Goal: Task Accomplishment & Management: Complete application form

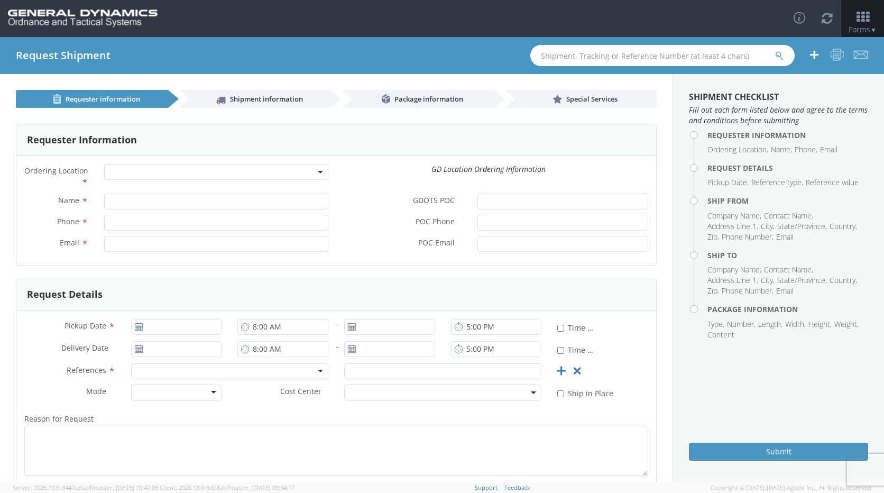
drag, startPoint x: 44, startPoint y: 183, endPoint x: 53, endPoint y: 187, distance: 9.7
click at [44, 183] on label "Ordering Location *" at bounding box center [56, 176] width 80 height 24
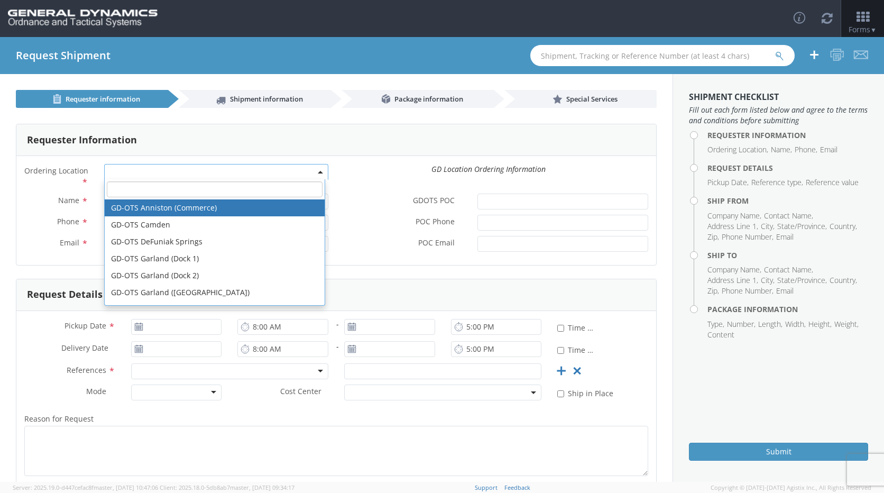
click at [309, 174] on span at bounding box center [216, 172] width 224 height 16
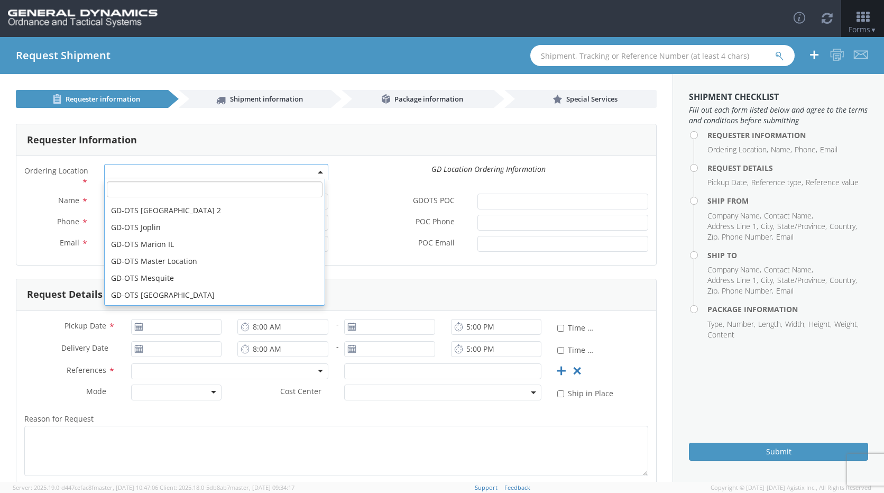
scroll to position [159, 0]
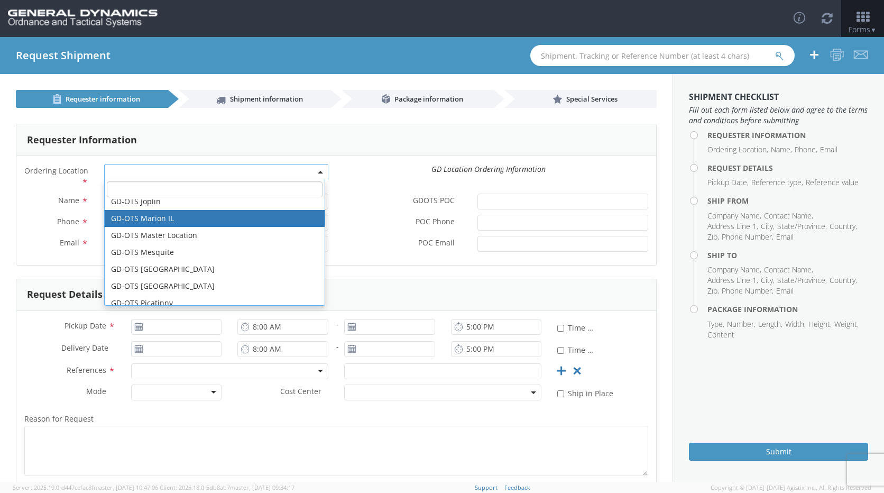
select select "313"
type input "[EMAIL_ADDRESS][DOMAIN_NAME]"
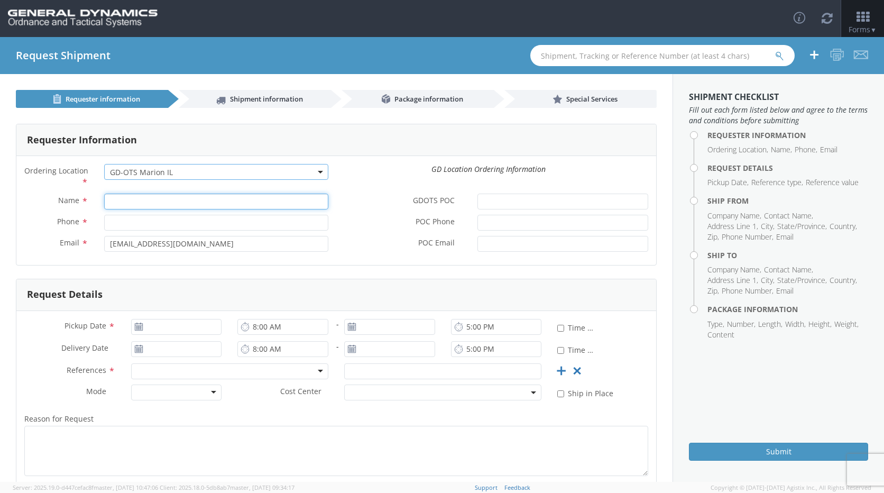
click at [181, 205] on input "Name *" at bounding box center [216, 201] width 224 height 16
type input "[PERSON_NAME]"
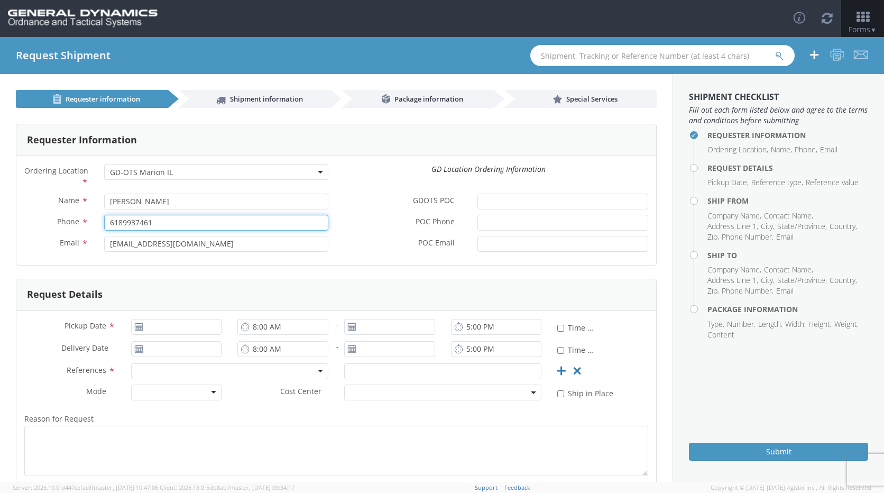
type input "6189937461"
click at [212, 248] on input "[EMAIL_ADDRESS][DOMAIN_NAME]" at bounding box center [216, 244] width 224 height 16
drag, startPoint x: 193, startPoint y: 248, endPoint x: 62, endPoint y: 256, distance: 131.3
click at [62, 256] on div "Email * [EMAIL_ADDRESS][DOMAIN_NAME]" at bounding box center [176, 246] width 320 height 21
type input "[PERSON_NAME][EMAIL_ADDRESS][PERSON_NAME][DOMAIN_NAME]"
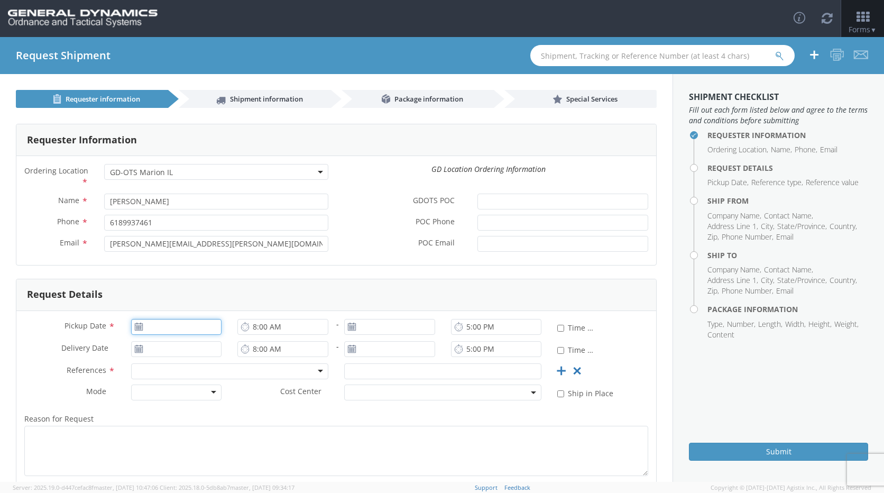
type input "[DATE]"
click at [198, 329] on input "[DATE]" at bounding box center [176, 327] width 91 height 16
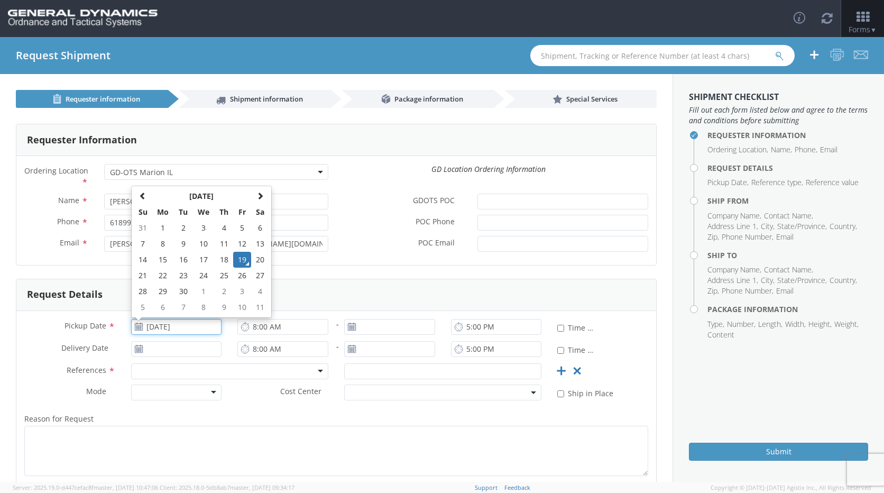
click at [239, 261] on td "19" at bounding box center [242, 260] width 18 height 16
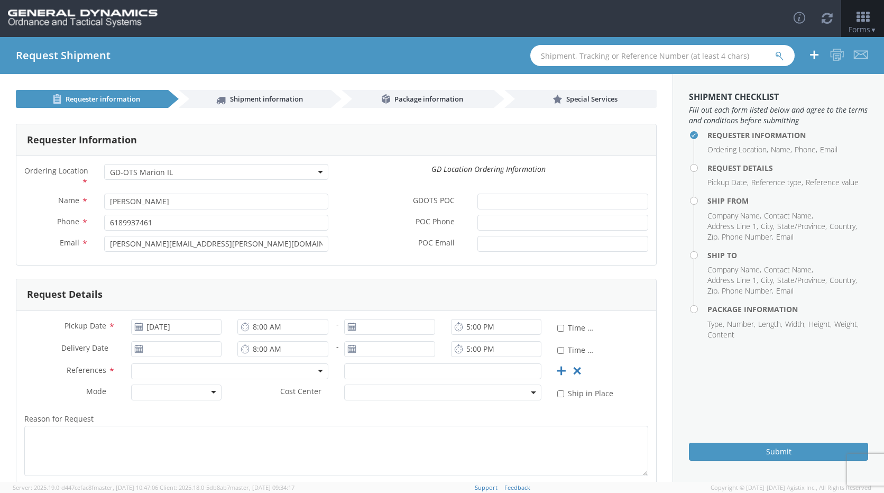
click at [185, 372] on div at bounding box center [229, 371] width 197 height 16
click at [374, 377] on input "text" at bounding box center [442, 371] width 197 height 16
drag, startPoint x: 427, startPoint y: 376, endPoint x: 139, endPoint y: 361, distance: 287.9
click at [139, 361] on div "Pickup Date * [DATE] 8:00 AM - 5:00 PM * Time Definite Delivery Date * 8:00 AM …" at bounding box center [336, 429] width 640 height 237
type input "G"
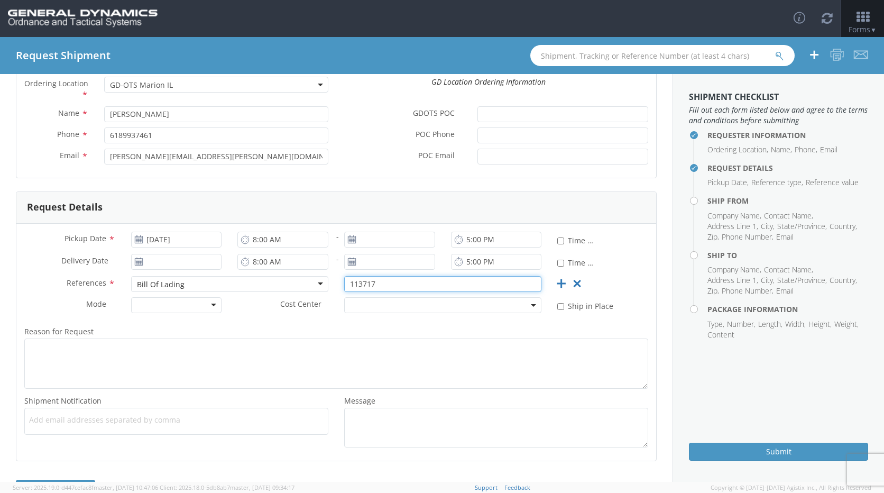
scroll to position [106, 0]
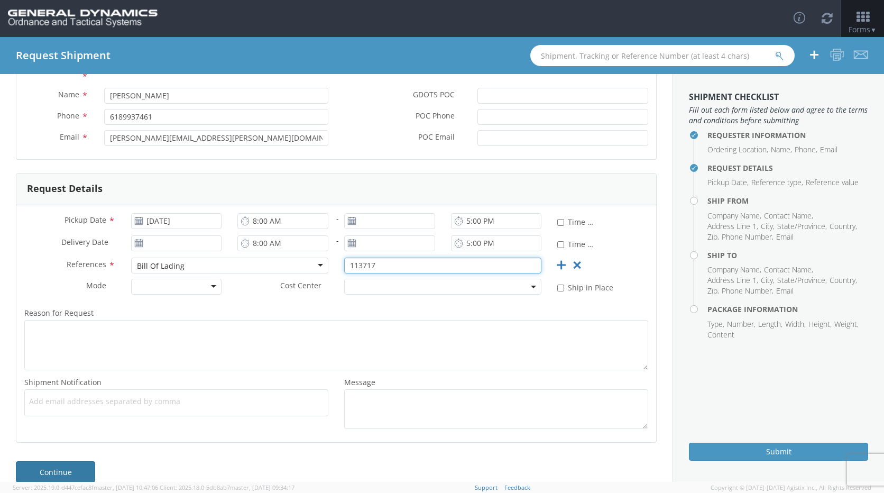
type input "113717"
click at [66, 474] on link "Continue" at bounding box center [55, 471] width 79 height 21
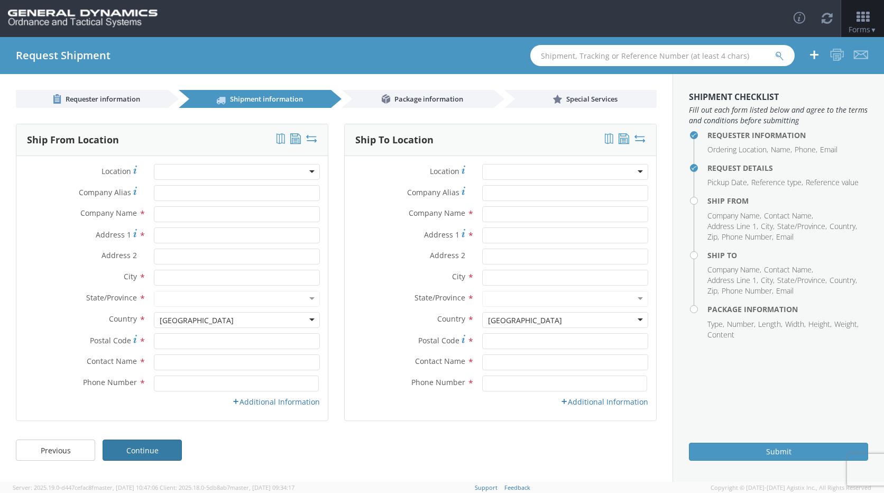
scroll to position [0, 0]
click at [188, 211] on input "text" at bounding box center [237, 214] width 166 height 16
type input "Galion LLC"
click at [237, 234] on input "Address 1 *" at bounding box center [237, 235] width 166 height 16
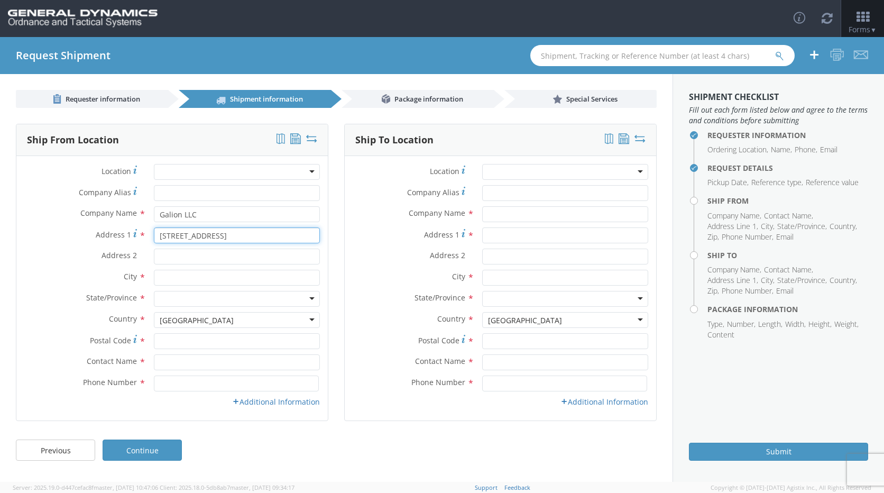
type input "[STREET_ADDRESS]"
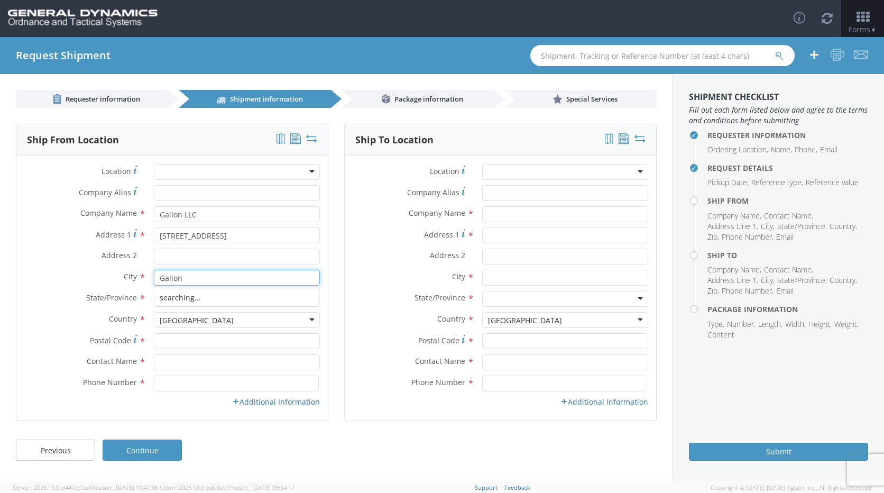
type input "Galion"
type input "OH"
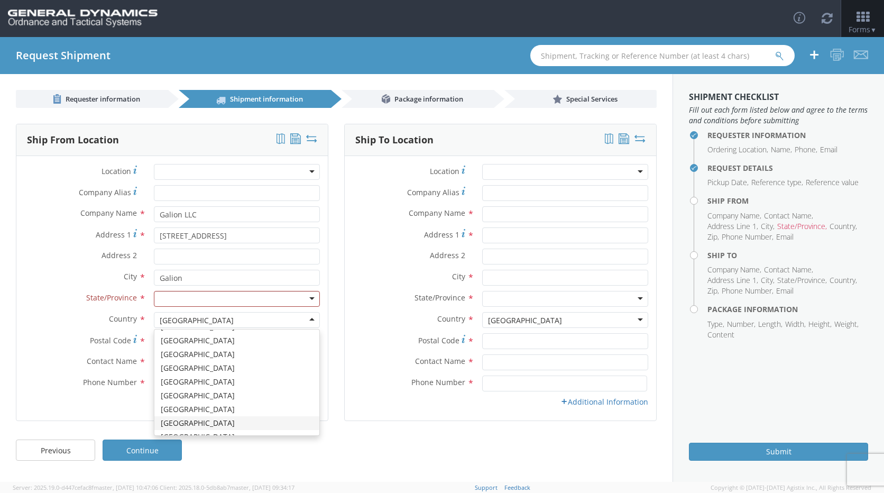
click at [289, 293] on div at bounding box center [237, 299] width 166 height 16
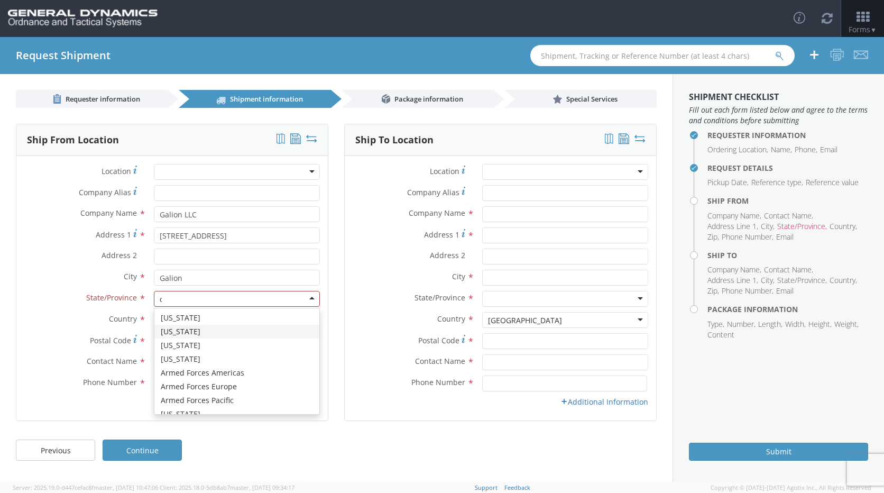
type input "oh"
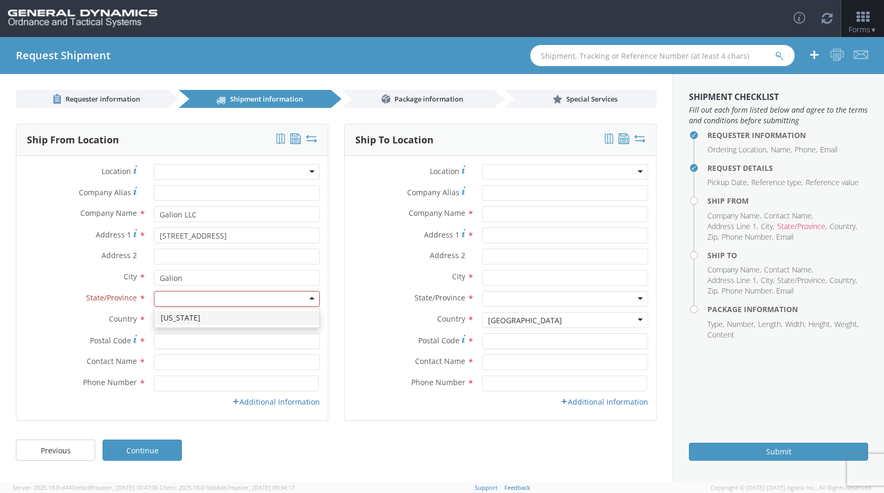
scroll to position [0, 0]
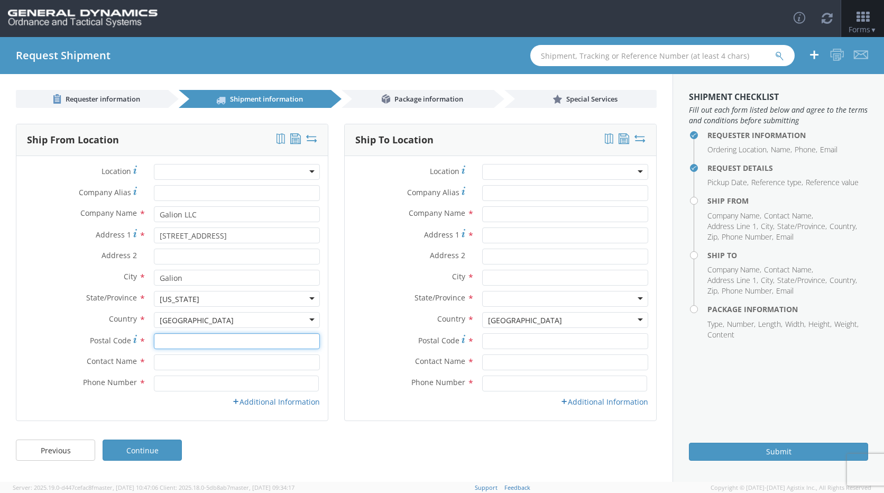
click at [204, 345] on input "Postal Code *" at bounding box center [237, 341] width 166 height 16
type input "44833"
click at [170, 357] on input "text" at bounding box center [237, 362] width 166 height 16
type input "[PERSON_NAME]"
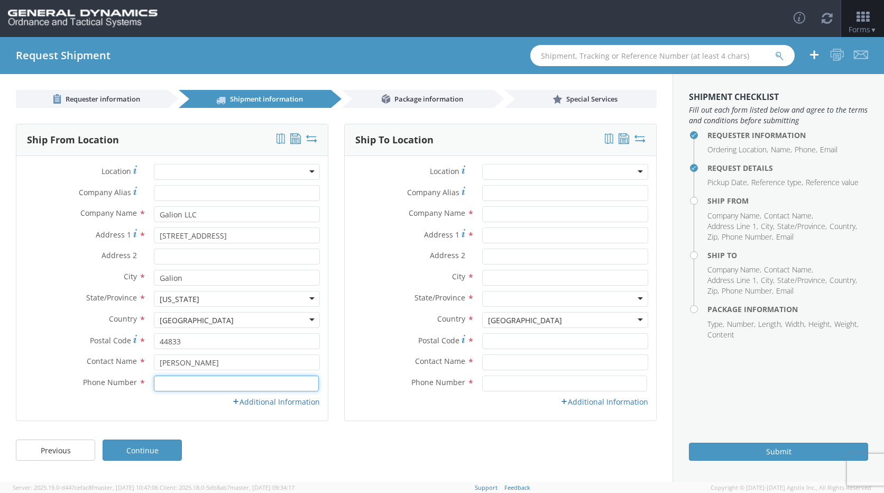
click at [179, 387] on input at bounding box center [236, 383] width 165 height 16
type input "4194685214"
click at [533, 212] on input "text" at bounding box center [565, 214] width 166 height 16
click at [280, 402] on link "Additional Information" at bounding box center [276, 401] width 88 height 10
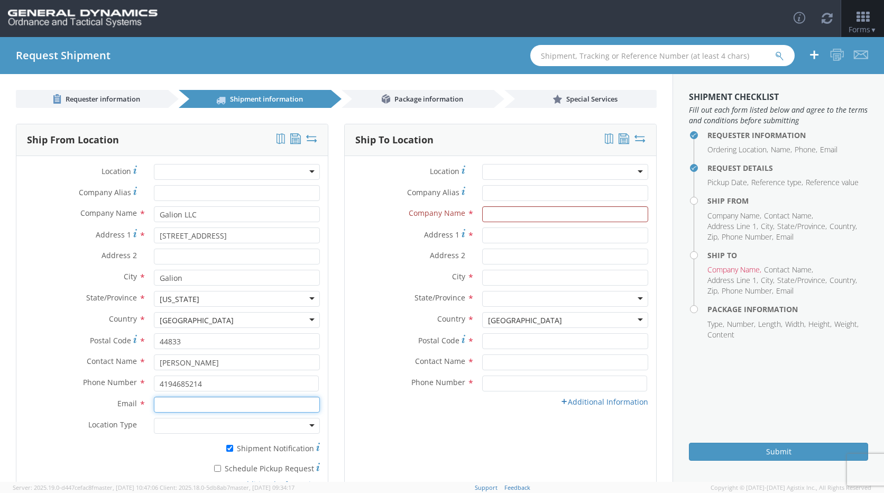
click at [208, 410] on input "Email *" at bounding box center [237, 404] width 166 height 16
type input "[PERSON_NAME][EMAIL_ADDRESS][DOMAIN_NAME]"
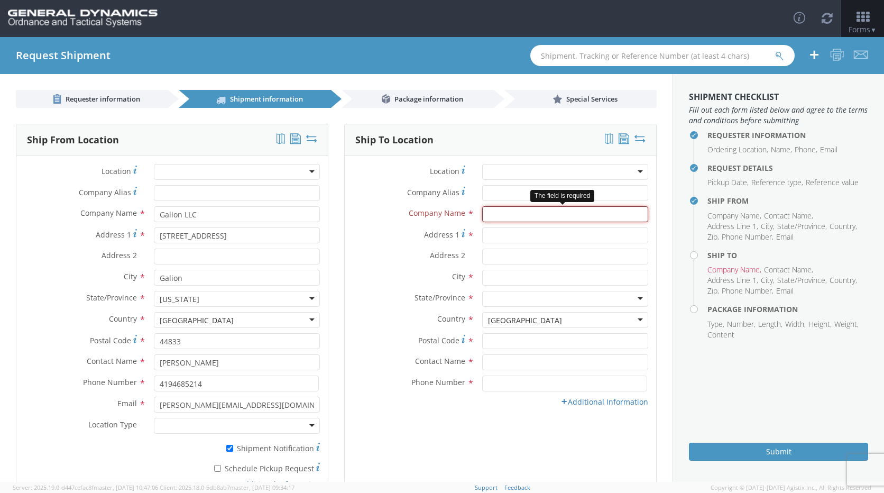
click at [529, 218] on input "text" at bounding box center [565, 214] width 166 height 16
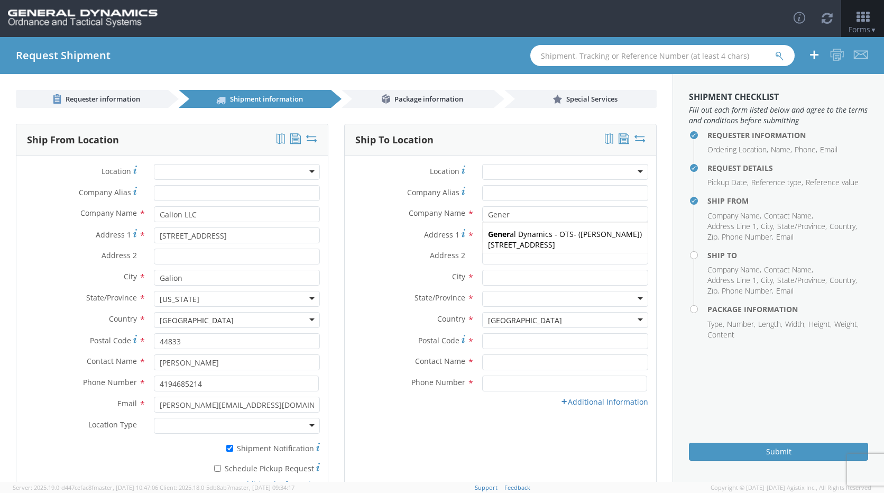
click at [636, 174] on div at bounding box center [565, 172] width 166 height 16
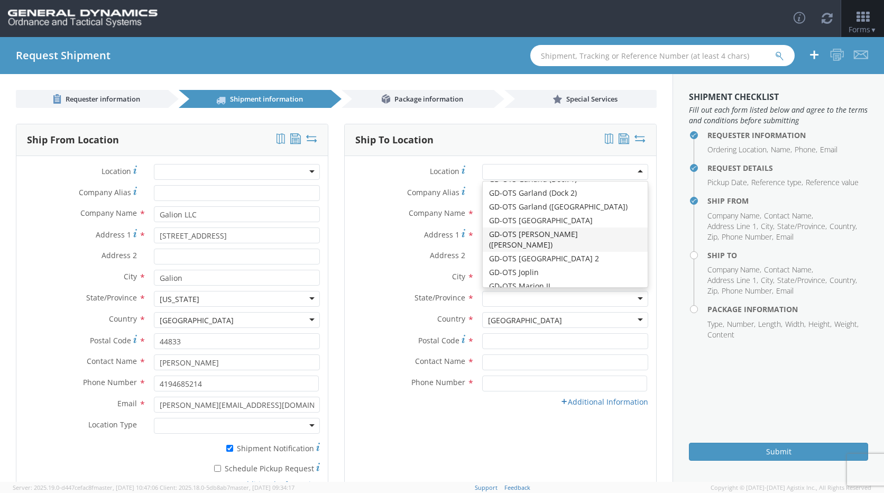
scroll to position [106, 0]
type input "GD-OTS Marion IL"
type input "[STREET_ADDRESS][PERSON_NAME]"
type input "[PERSON_NAME]"
type input "62959"
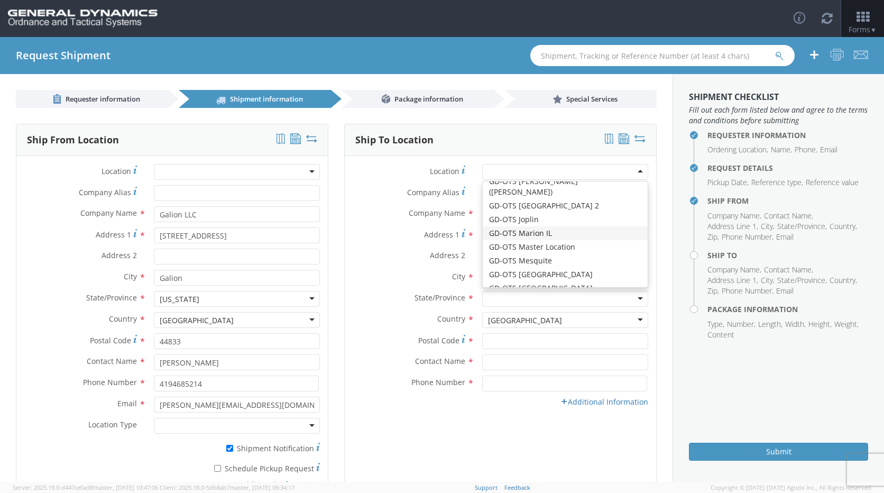
type input "[PHONE_NUMBER]"
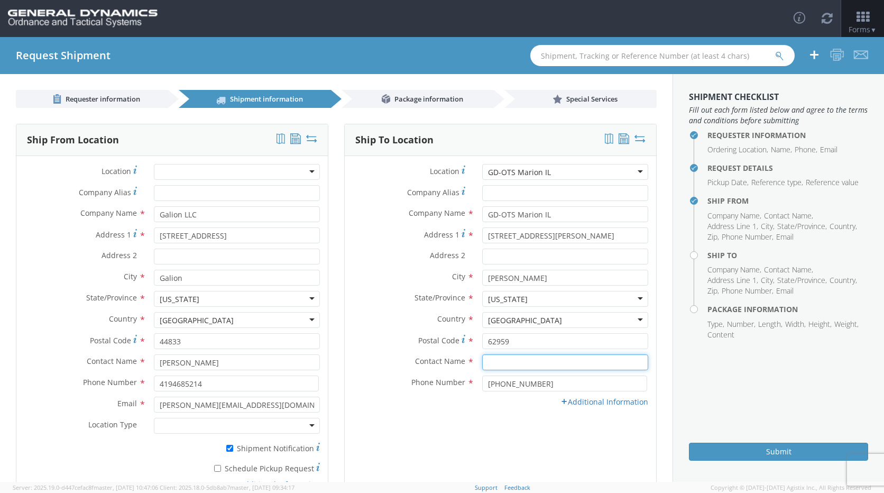
click at [488, 360] on input "text" at bounding box center [565, 362] width 166 height 16
type input "[PERSON_NAME]"
click at [387, 356] on label "Contact Name *" at bounding box center [409, 361] width 129 height 14
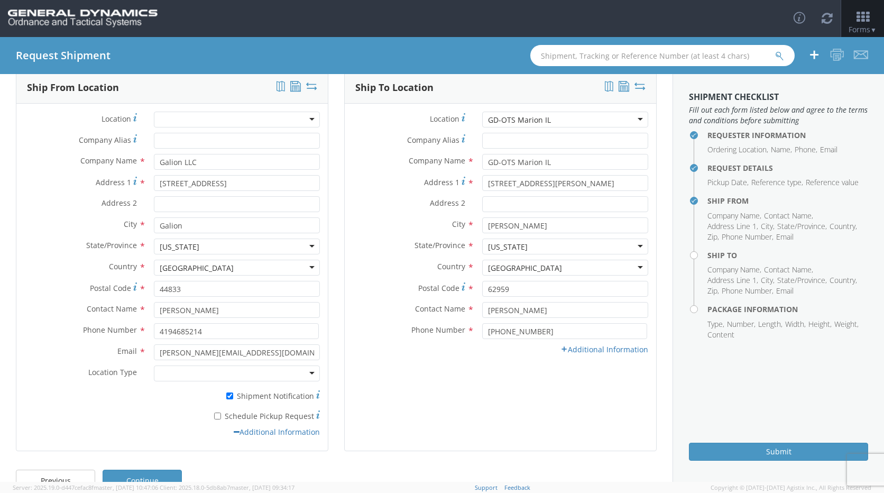
scroll to position [53, 0]
click at [587, 344] on link "Additional Information" at bounding box center [604, 349] width 88 height 10
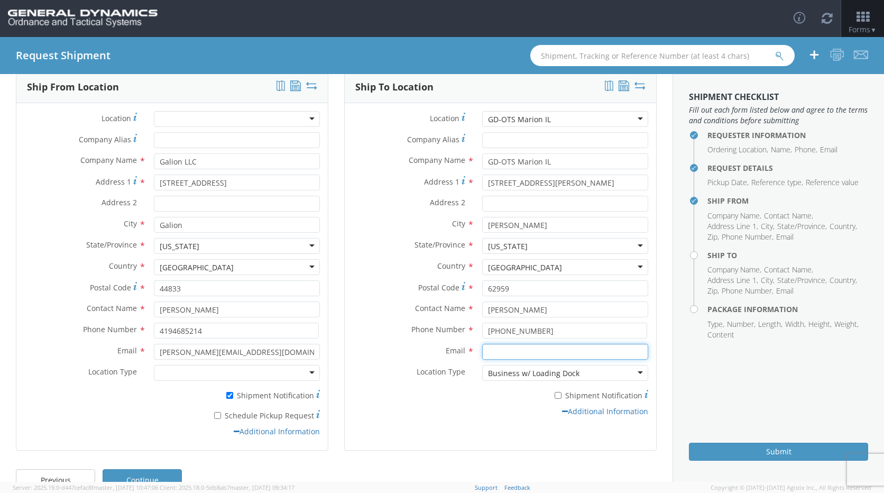
click at [537, 348] on input "Email *" at bounding box center [565, 352] width 166 height 16
type input "[PERSON_NAME][EMAIL_ADDRESS][PERSON_NAME][DOMAIN_NAME]"
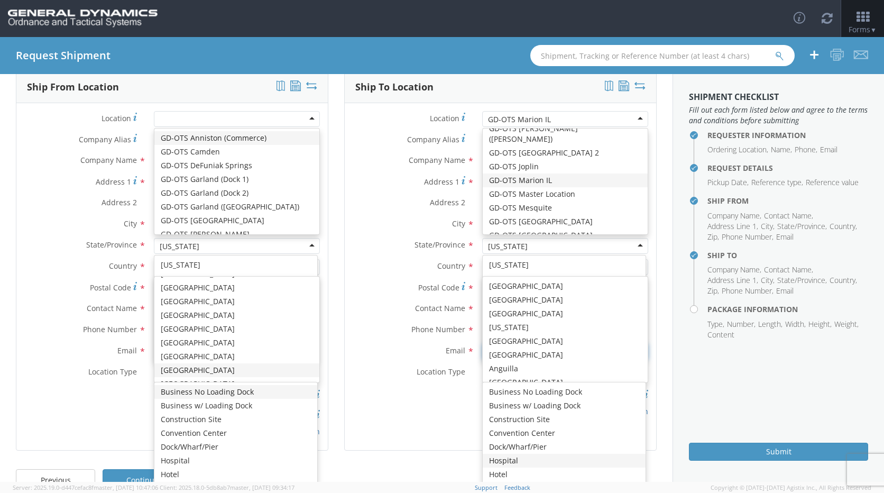
scroll to position [0, 0]
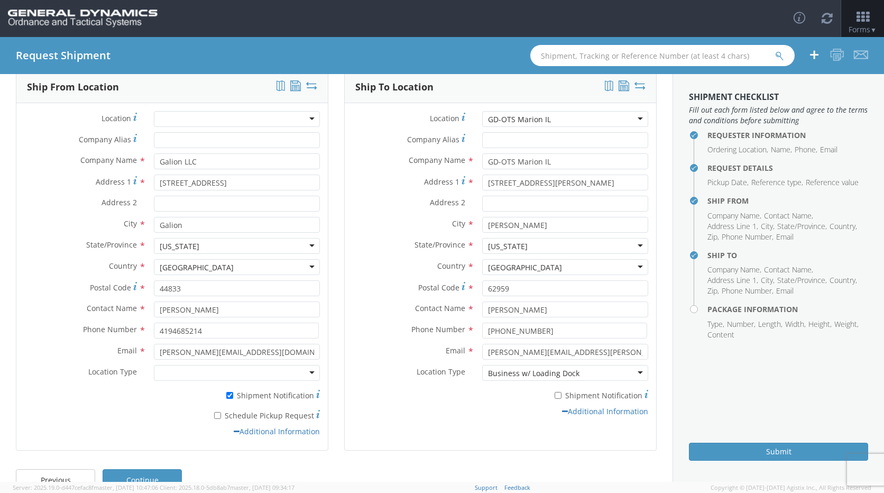
click at [375, 384] on div "Location Type * Business w/ Loading Dock Business w/ Loading Dock Business No L…" at bounding box center [500, 375] width 311 height 21
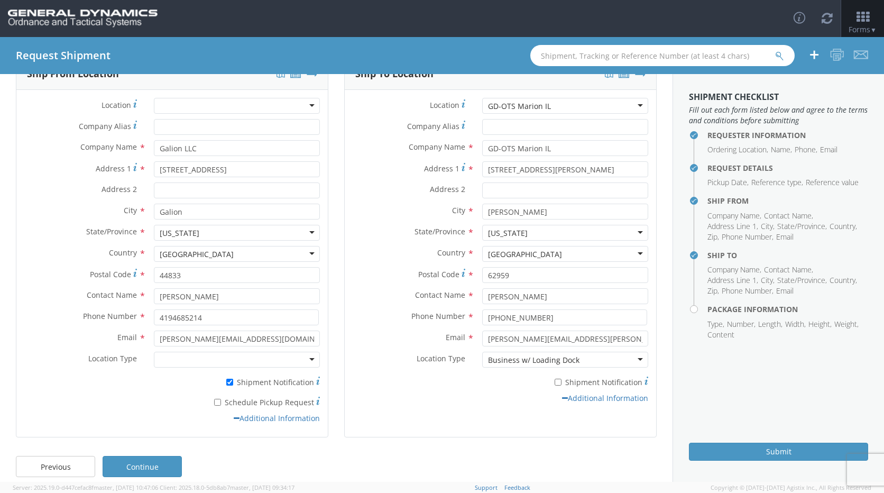
scroll to position [77, 0]
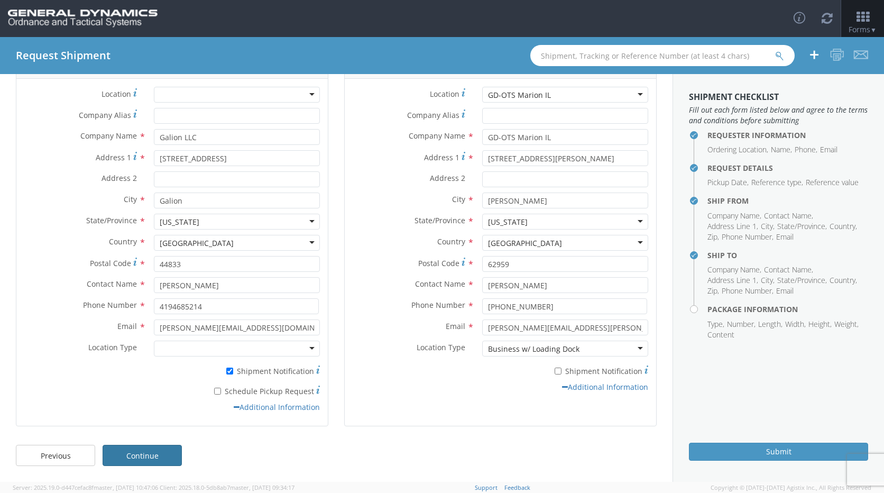
click at [165, 455] on link "Continue" at bounding box center [142, 455] width 79 height 21
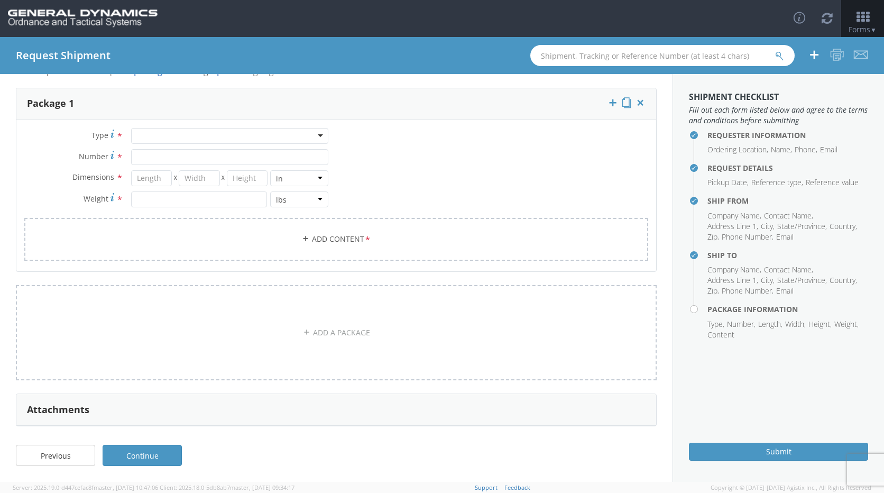
click at [161, 135] on div at bounding box center [229, 136] width 197 height 16
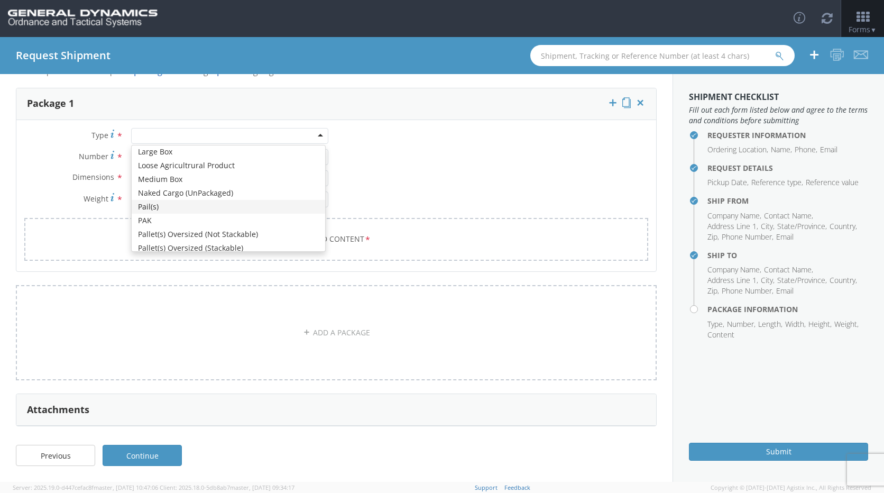
scroll to position [317, 0]
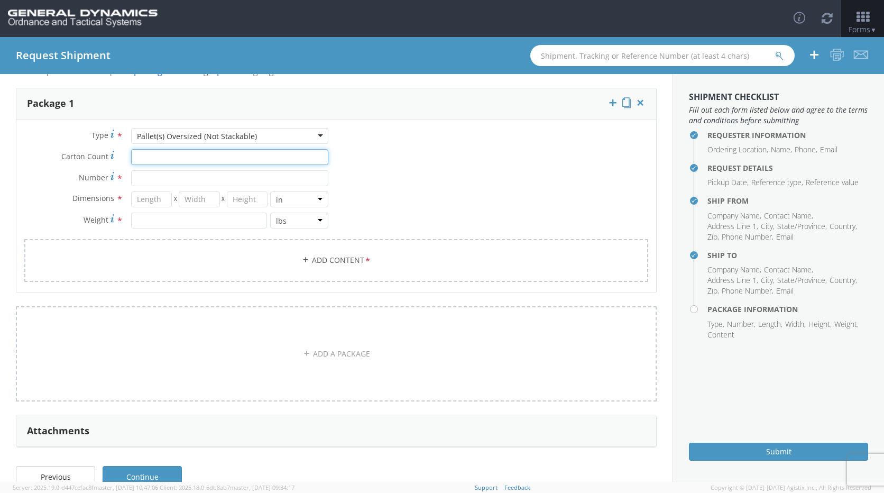
click at [248, 149] on input "Carton Count *" at bounding box center [229, 157] width 197 height 16
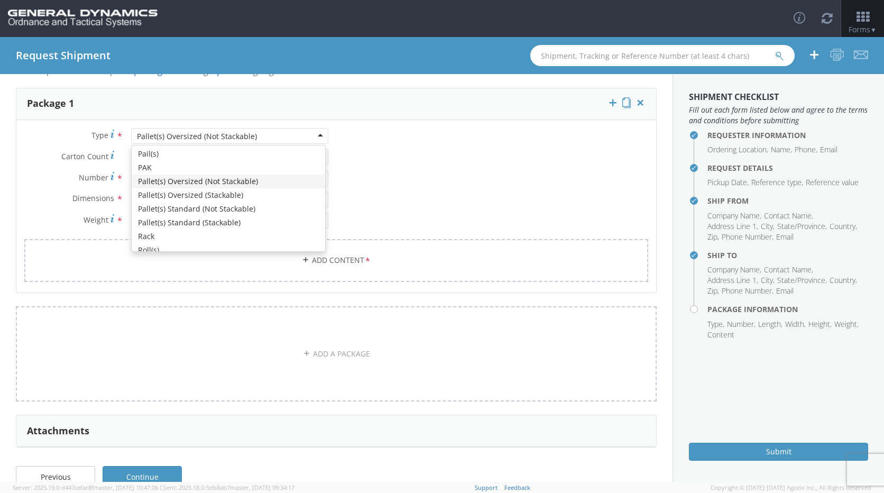
click at [249, 135] on div "Pallet(s) Oversized (Not Stackable)" at bounding box center [197, 136] width 120 height 11
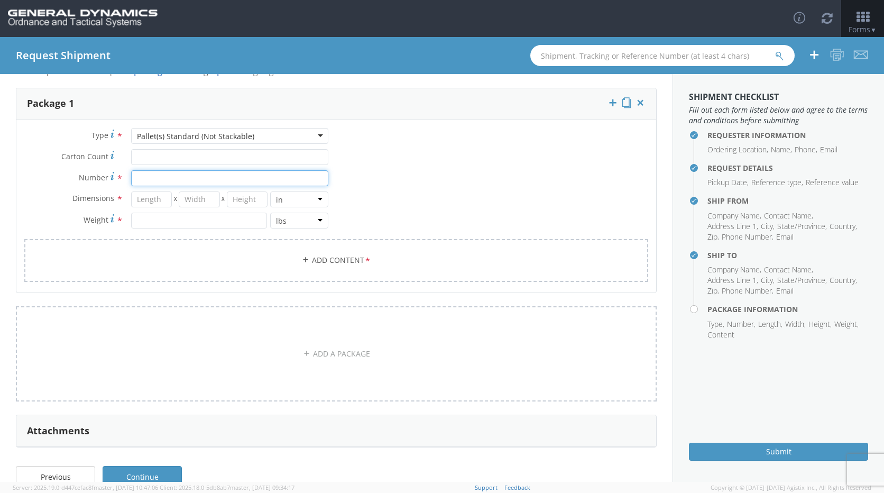
click at [206, 179] on input "Number *" at bounding box center [229, 178] width 197 height 16
type input "1"
click at [154, 202] on input "number" at bounding box center [151, 199] width 41 height 16
type input "0"
type input "40"
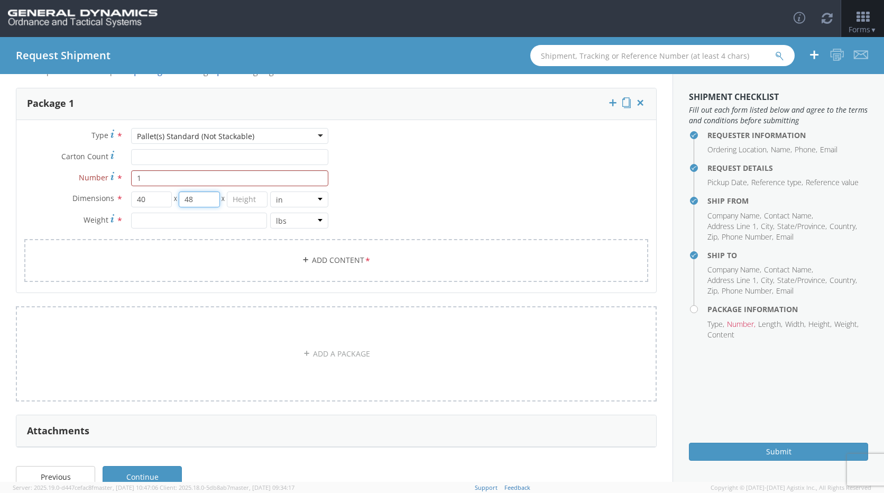
type input "48"
type input "24"
click at [167, 222] on input "number" at bounding box center [199, 220] width 136 height 16
type input "2460"
click at [404, 262] on link "Add Content *" at bounding box center [336, 260] width 624 height 43
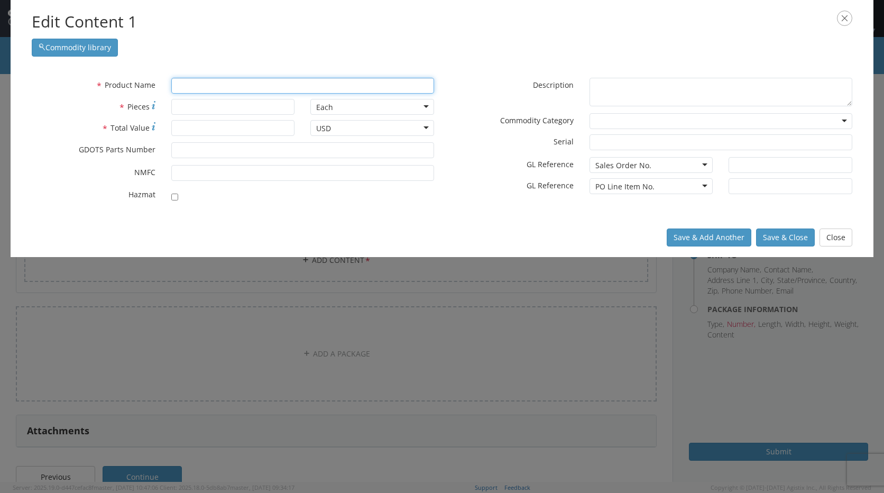
click at [258, 87] on input "text" at bounding box center [302, 86] width 263 height 16
type input "30 TP, XM950"
type input "4500"
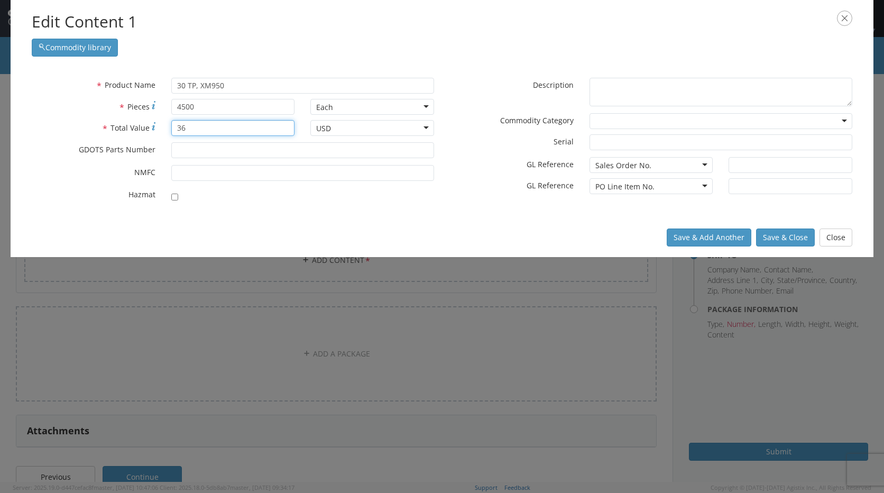
type input "3"
drag, startPoint x: 218, startPoint y: 127, endPoint x: 169, endPoint y: 128, distance: 49.7
click at [169, 128] on div "26550" at bounding box center [233, 128] width 140 height 16
type input "26550"
click at [798, 232] on button "Save & Close" at bounding box center [785, 237] width 59 height 18
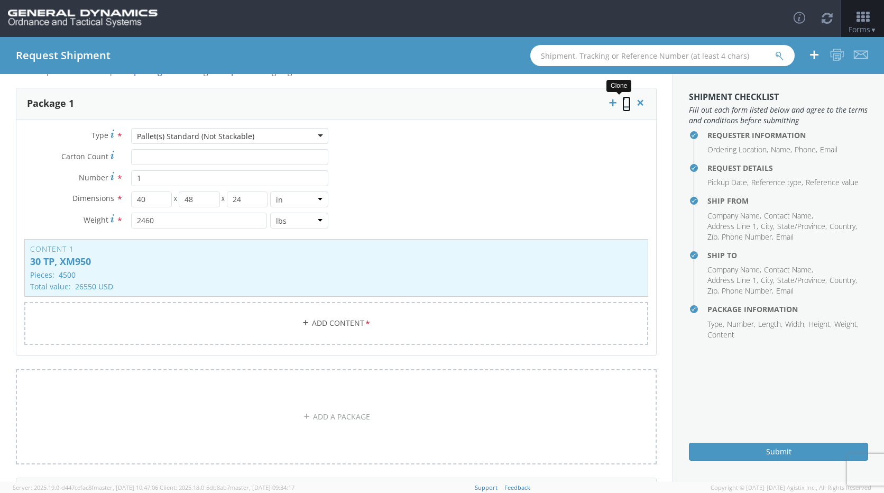
click at [622, 105] on icon at bounding box center [626, 102] width 8 height 11
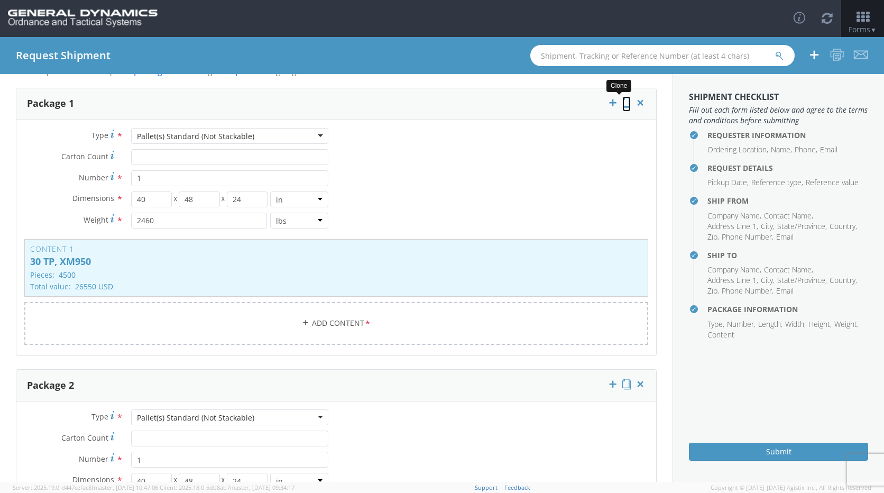
click at [622, 105] on icon at bounding box center [626, 102] width 8 height 11
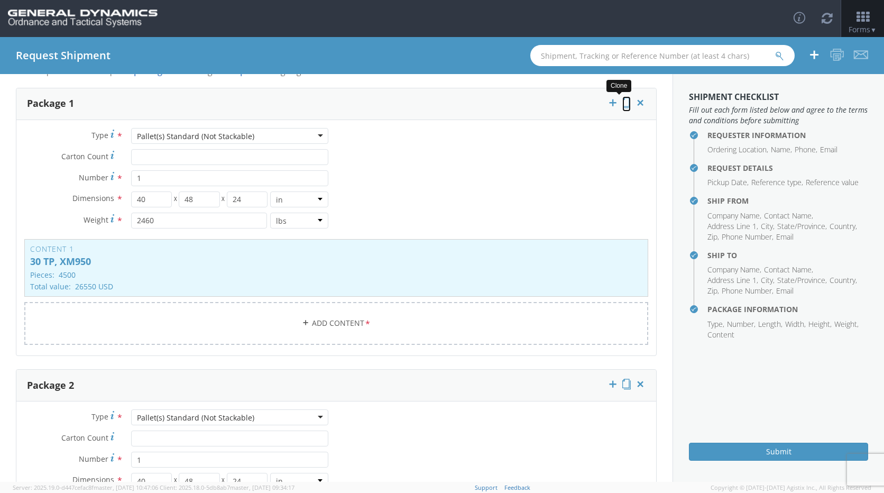
click at [622, 105] on icon at bounding box center [626, 102] width 8 height 11
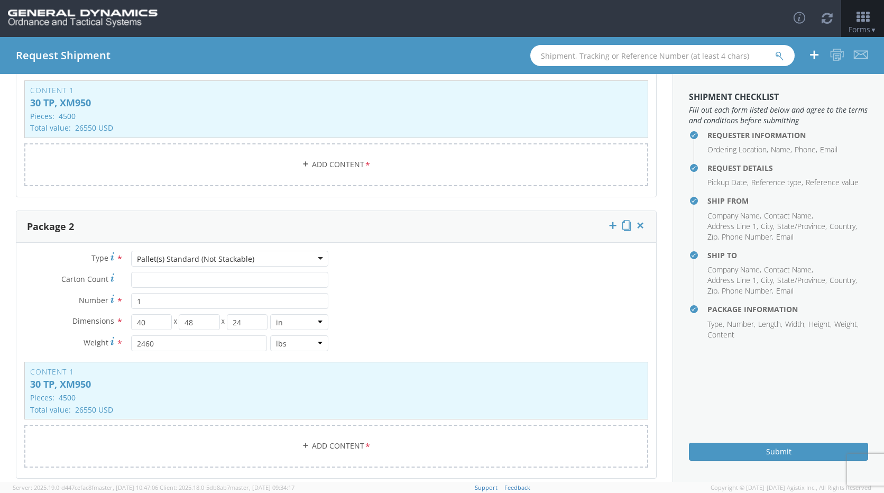
scroll to position [0, 0]
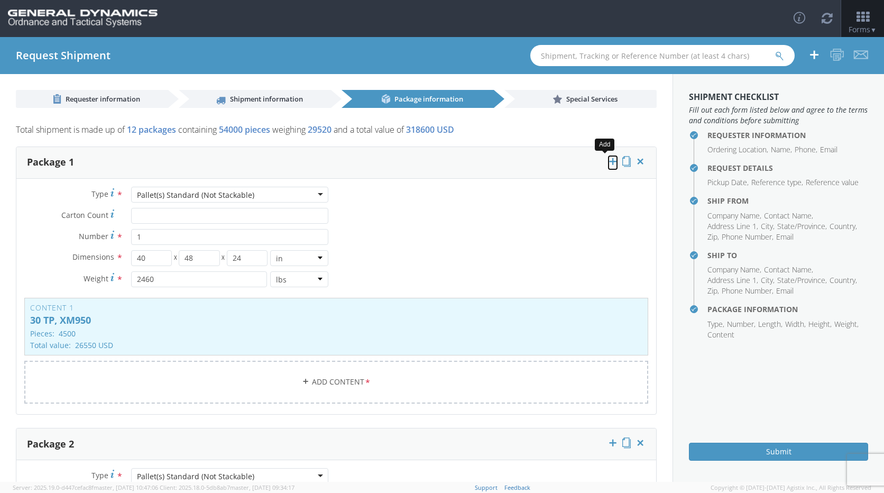
click at [607, 164] on icon at bounding box center [612, 161] width 11 height 11
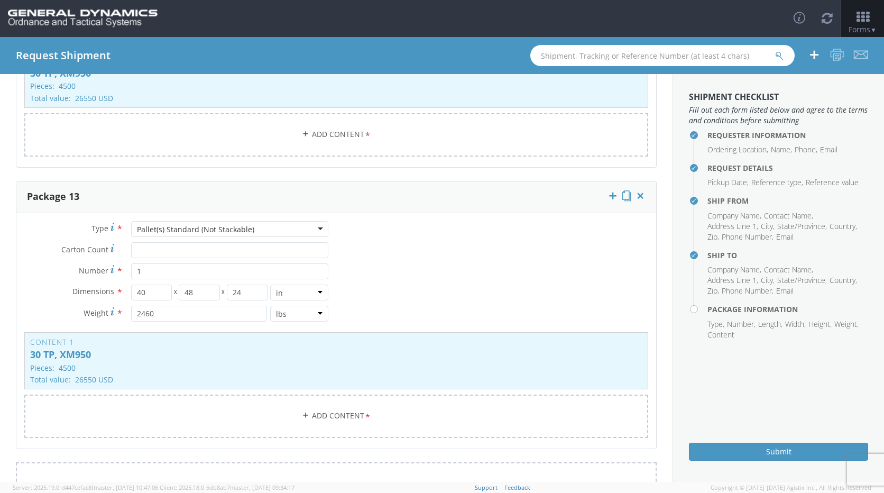
scroll to position [3276, 0]
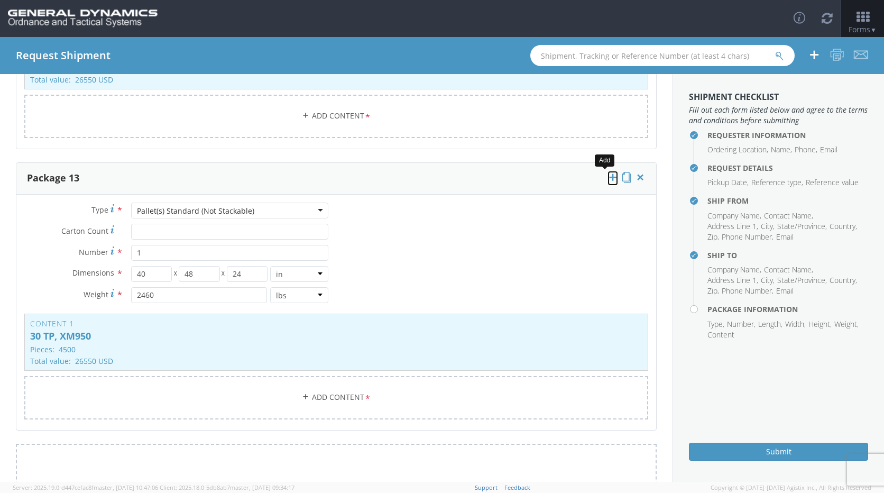
click at [607, 179] on icon at bounding box center [612, 177] width 11 height 11
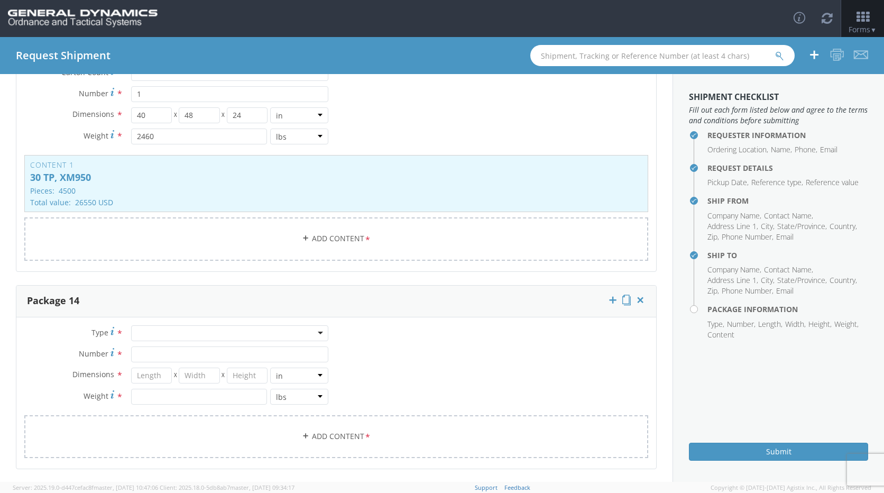
scroll to position [3329, 0]
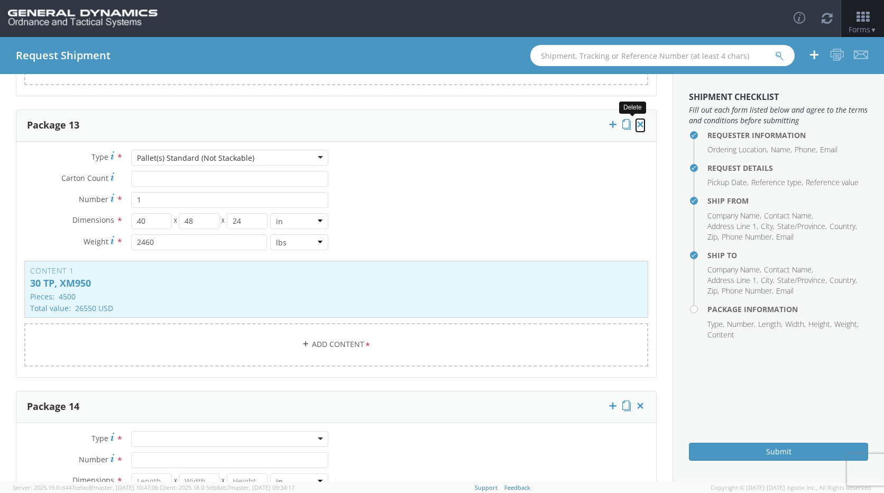
click at [635, 123] on icon at bounding box center [640, 124] width 11 height 11
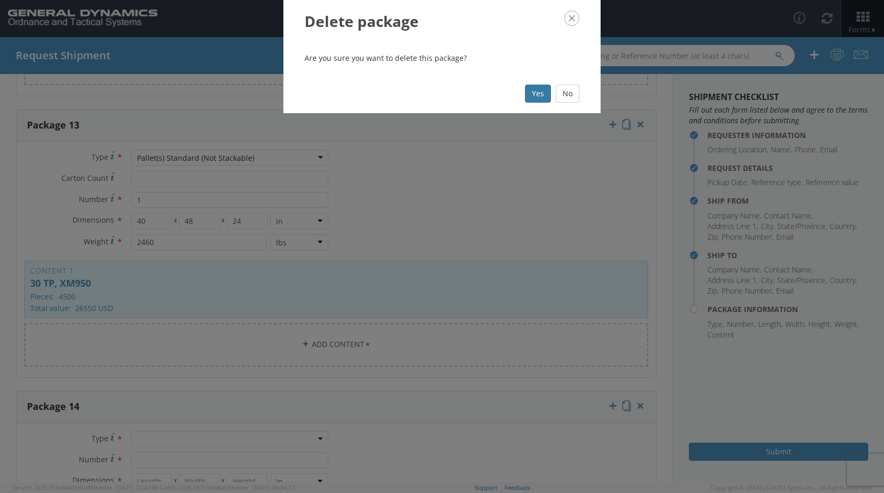
click at [532, 100] on button "Yes" at bounding box center [538, 94] width 26 height 18
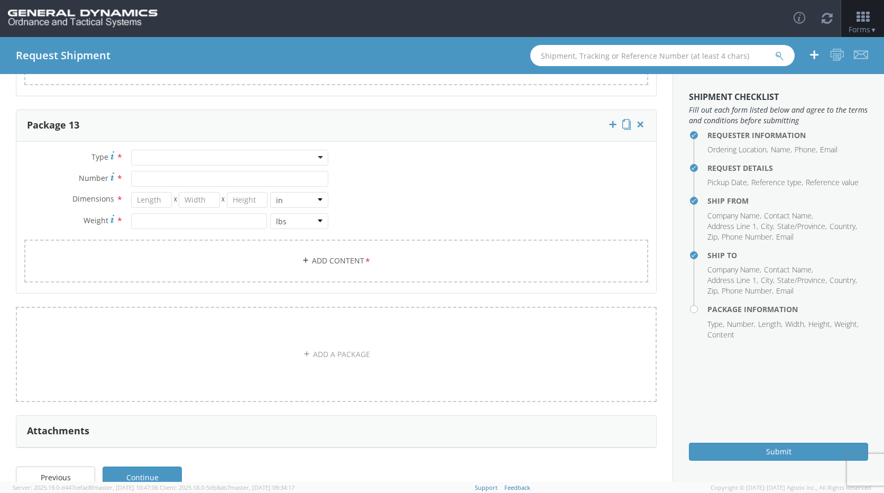
click at [289, 162] on div at bounding box center [229, 158] width 197 height 16
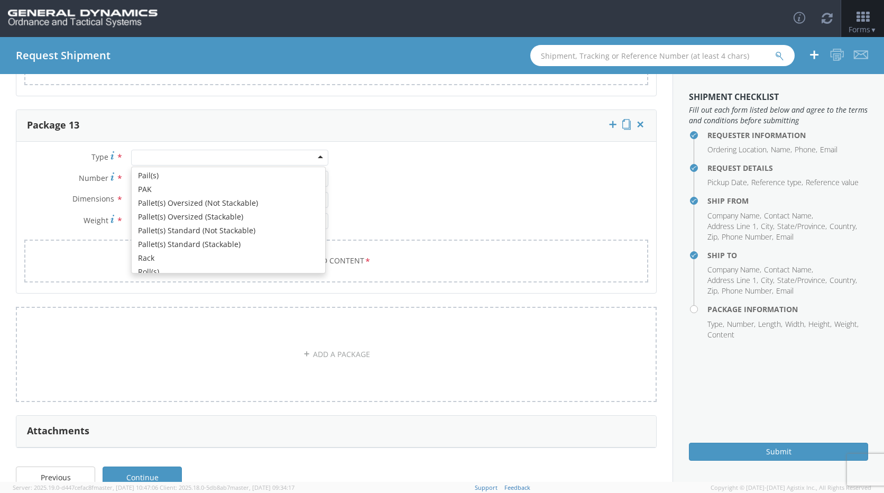
scroll to position [316, 0]
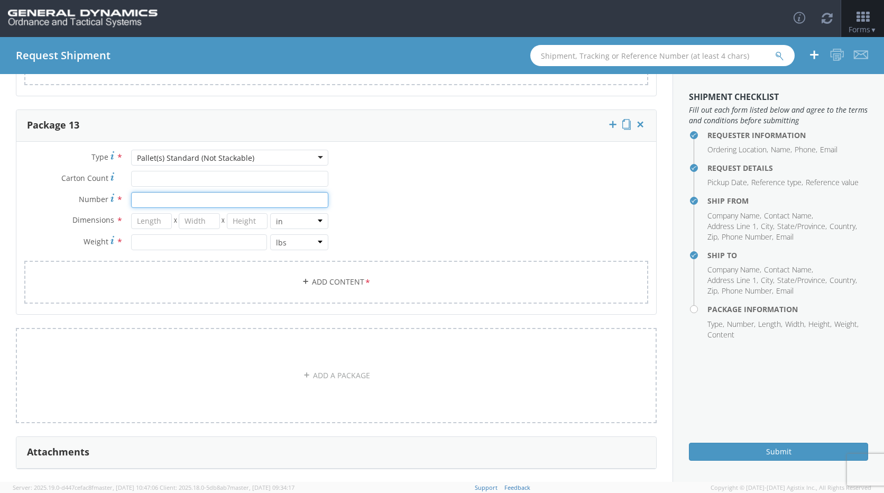
click at [198, 201] on input "Number *" at bounding box center [229, 200] width 197 height 16
type input "1"
click at [154, 216] on input "number" at bounding box center [151, 221] width 41 height 16
type input "40"
click at [190, 225] on input "number" at bounding box center [199, 221] width 41 height 16
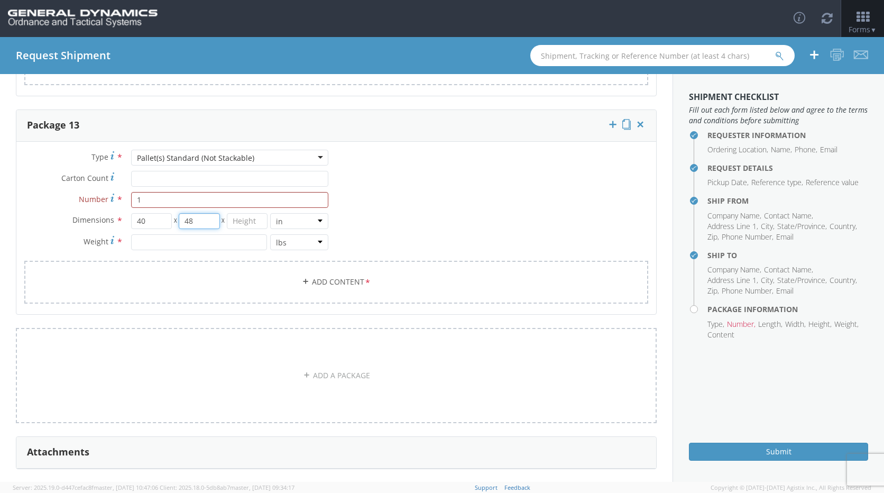
type input "48"
click at [244, 224] on input "number" at bounding box center [247, 221] width 41 height 16
type input "24"
click at [200, 245] on input "number" at bounding box center [199, 242] width 136 height 16
click at [274, 276] on link "Add Content *" at bounding box center [336, 282] width 624 height 43
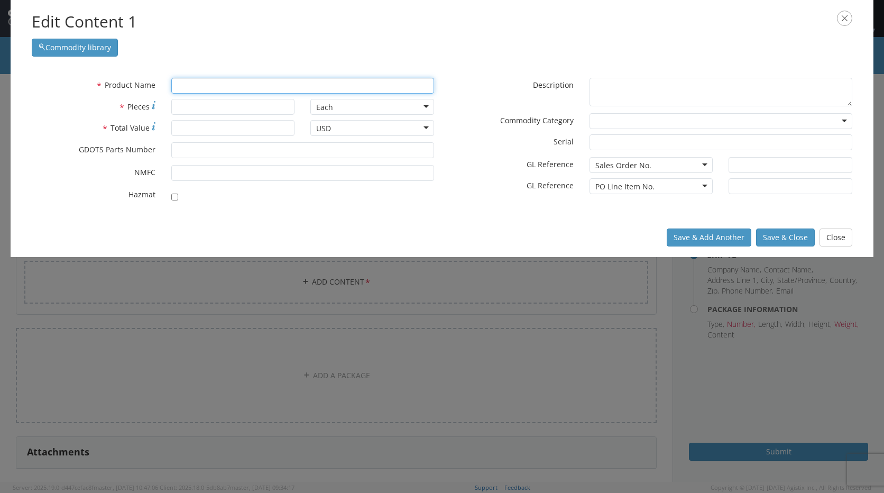
click at [213, 89] on input "text" at bounding box center [302, 86] width 263 height 16
type input "3.5" X 5" D.O.T. LABEL ([PERSON_NAME] 5168 OR EQUIV.)"
type input "3"
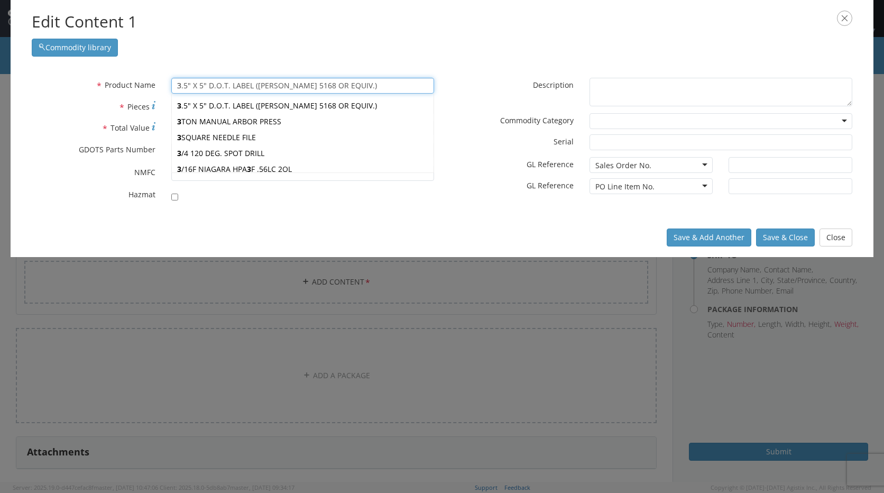
type input "30MM MP-T/SD PROJECTILE ASSEMBLY"
type input "30"
type input "30 MM TP-S"
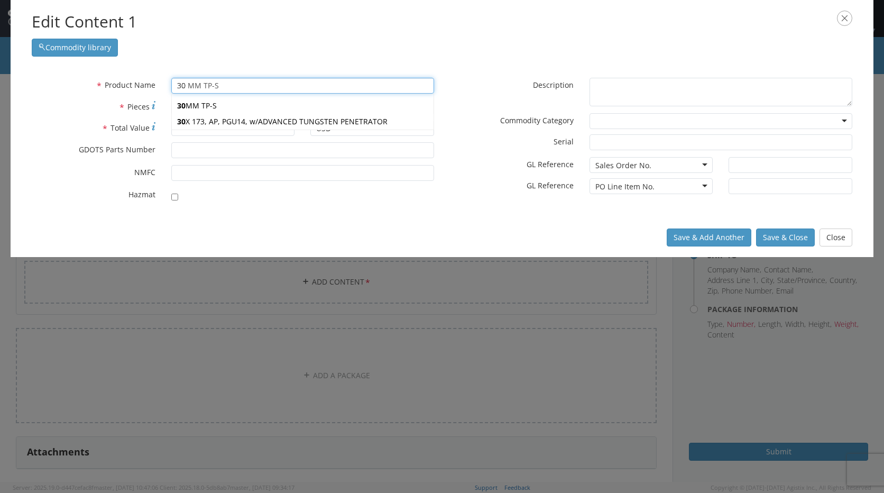
type input "30 T"
type input "30 TP, XM950"
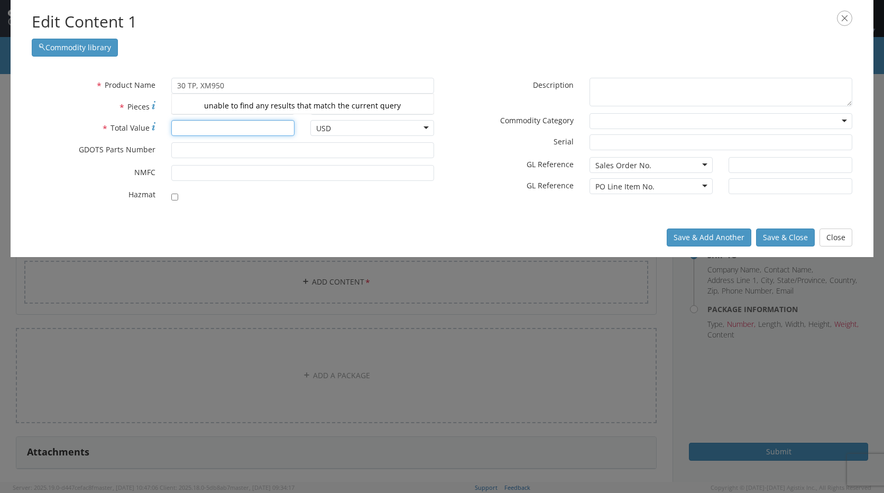
click at [230, 127] on input "* Total Value" at bounding box center [233, 128] width 124 height 16
type input "25488"
click at [227, 105] on input "* Pieces" at bounding box center [233, 107] width 124 height 16
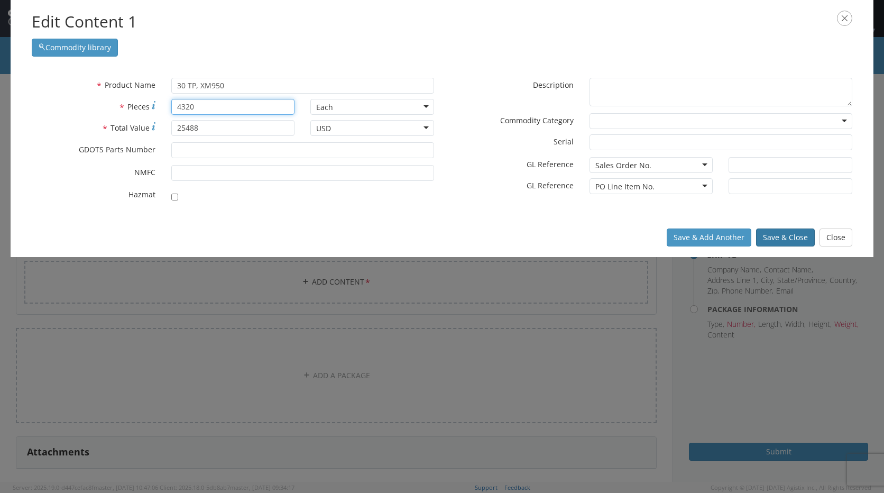
type input "4320"
click at [776, 236] on button "Save & Close" at bounding box center [785, 237] width 59 height 18
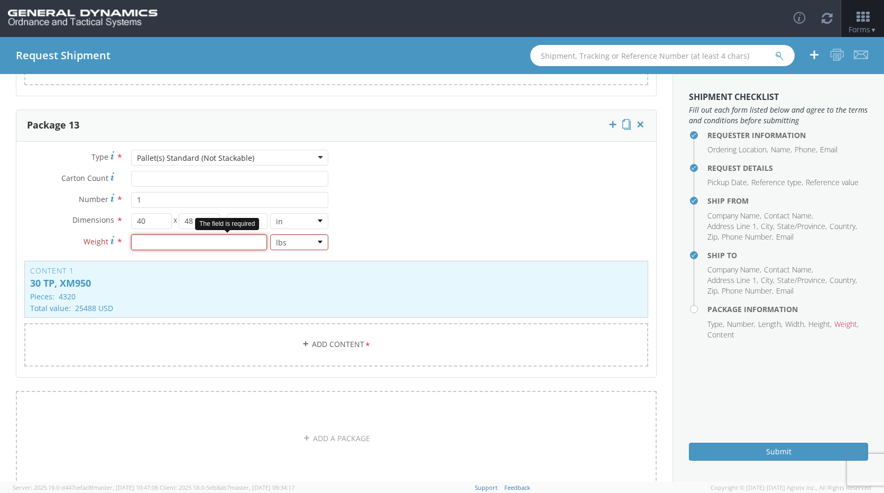
click at [203, 241] on input "number" at bounding box center [199, 242] width 136 height 16
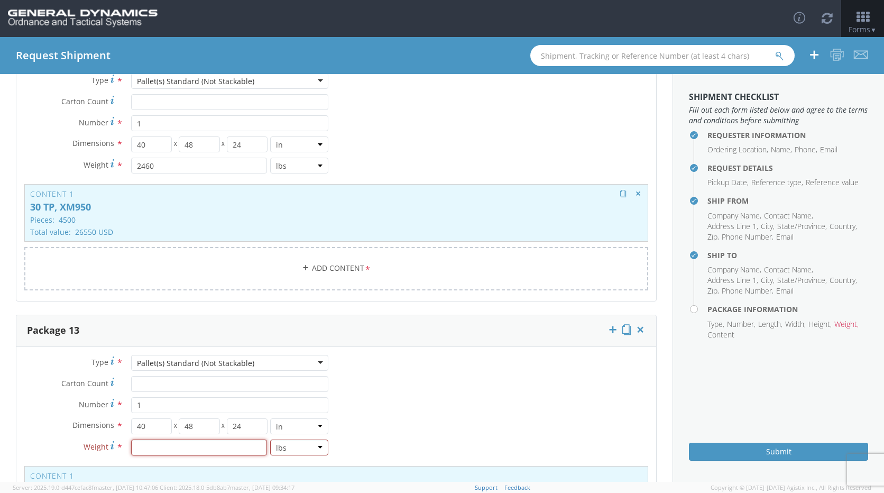
scroll to position [3117, 0]
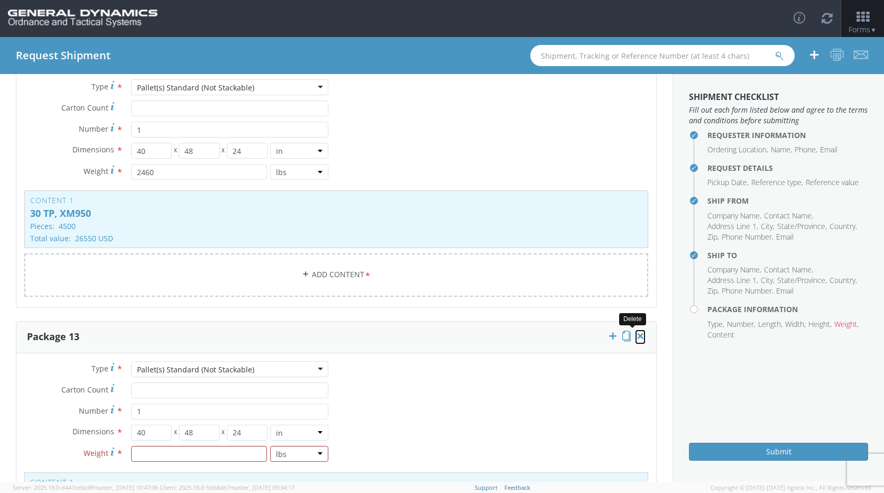
click at [635, 336] on icon at bounding box center [640, 335] width 11 height 11
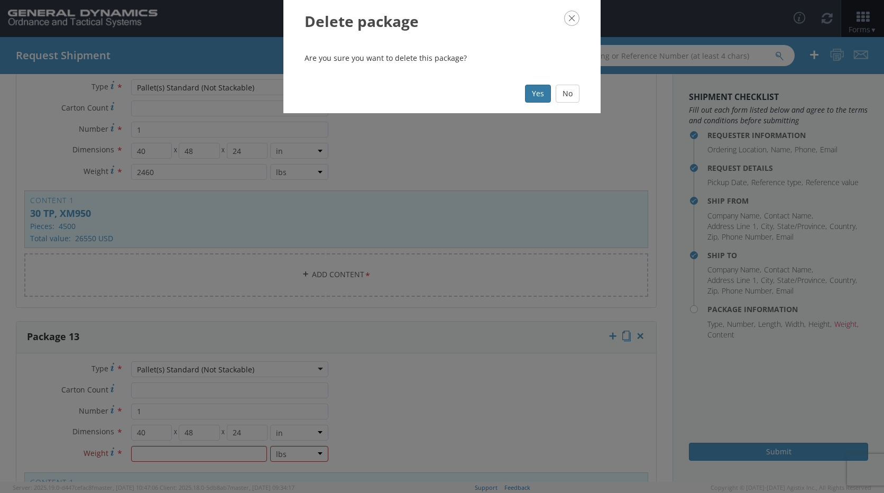
click at [542, 95] on button "Yes" at bounding box center [538, 94] width 26 height 18
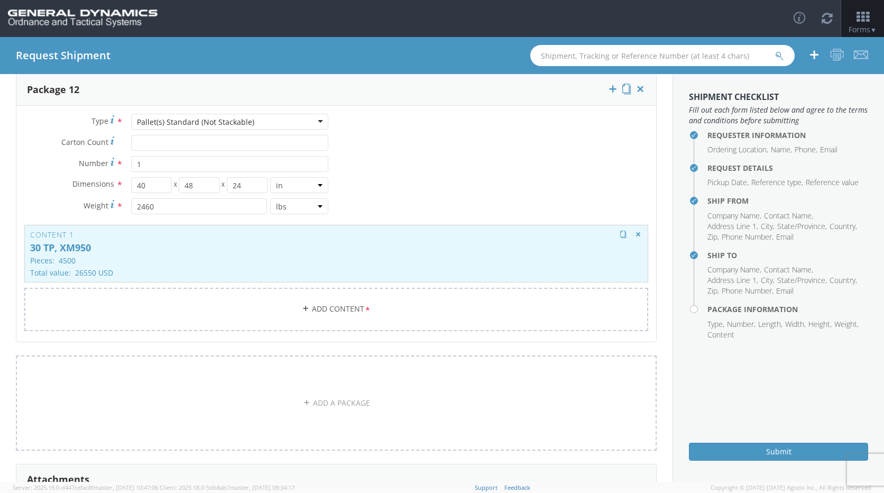
scroll to position [3065, 0]
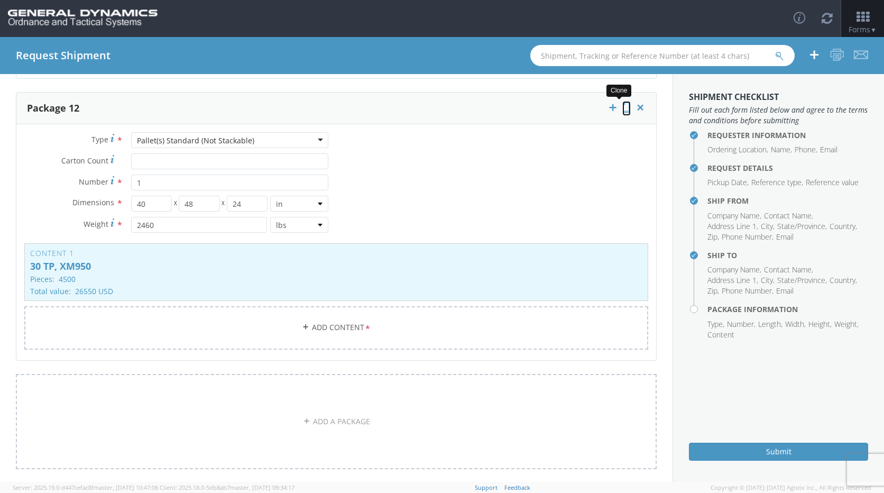
click at [622, 112] on icon at bounding box center [626, 107] width 8 height 11
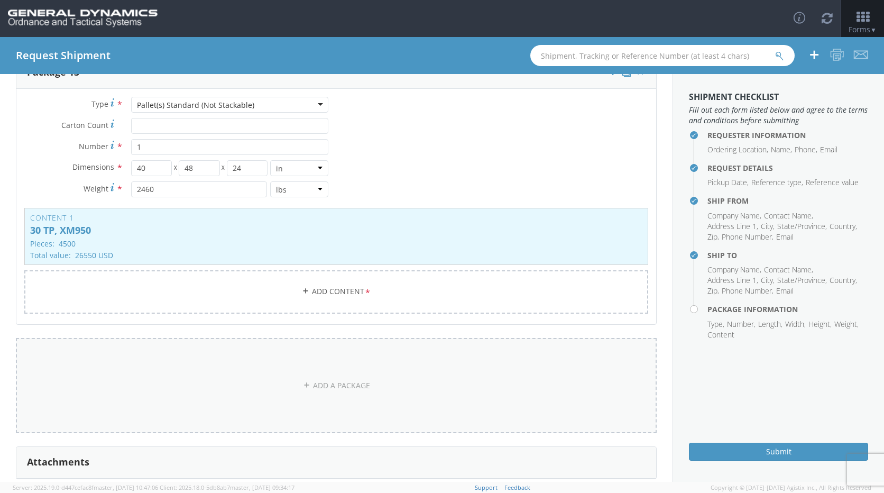
scroll to position [3435, 0]
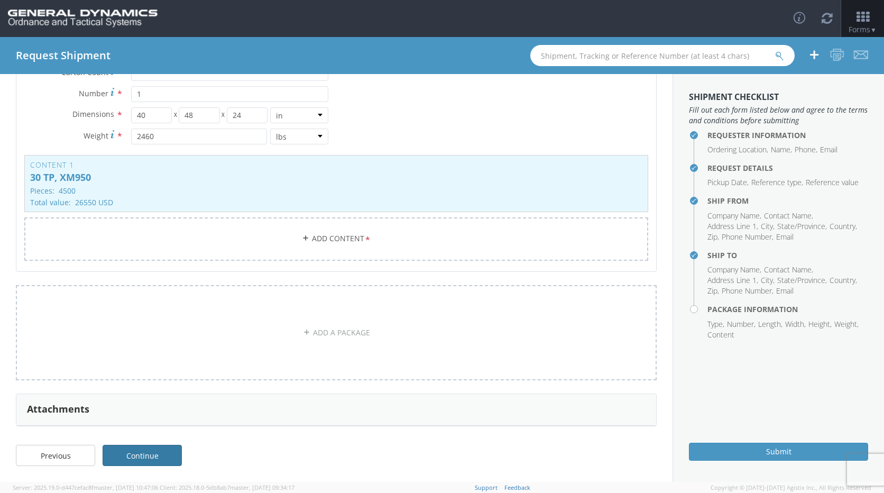
click at [136, 445] on link "Continue" at bounding box center [142, 455] width 79 height 21
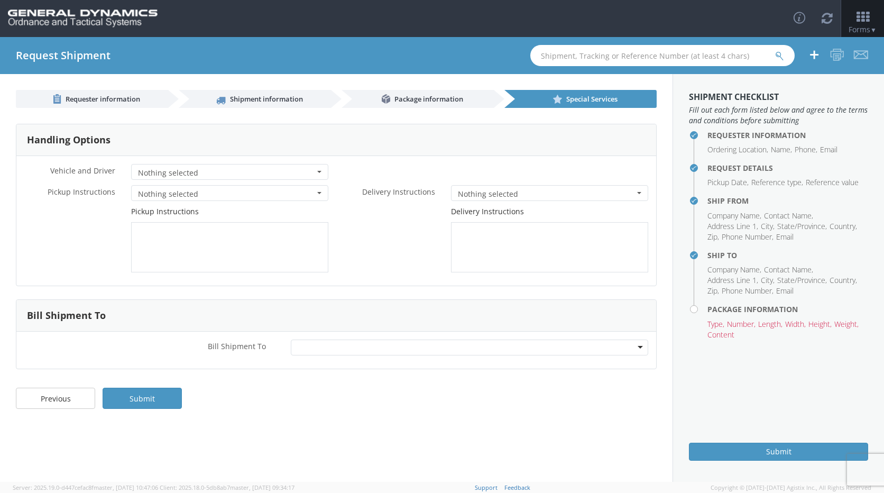
scroll to position [0, 0]
click at [412, 107] on link "Package information" at bounding box center [417, 99] width 152 height 18
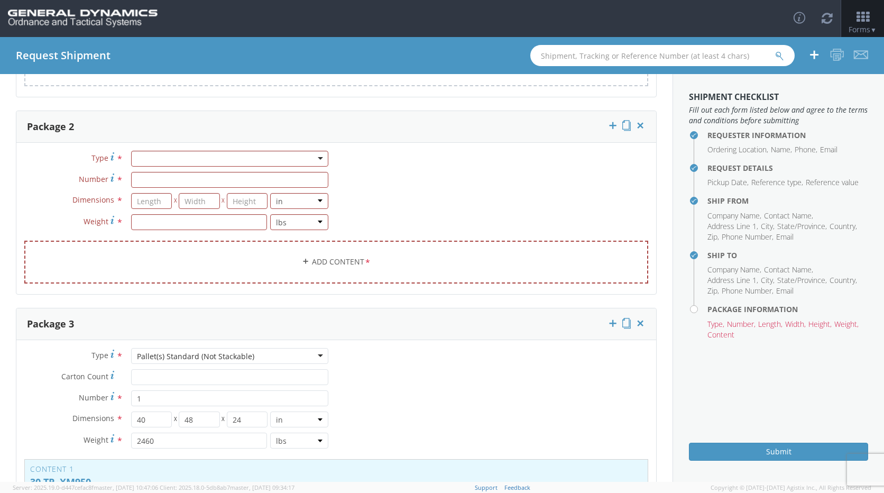
scroll to position [264, 0]
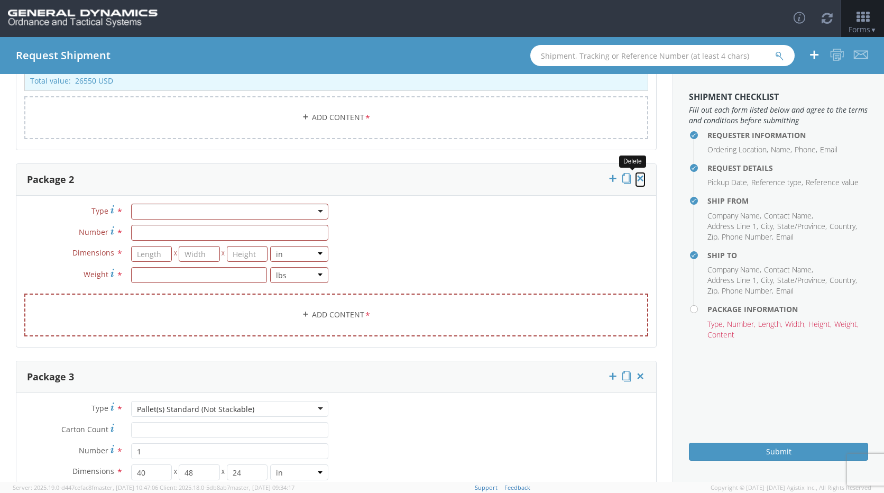
click at [636, 181] on icon at bounding box center [640, 178] width 11 height 11
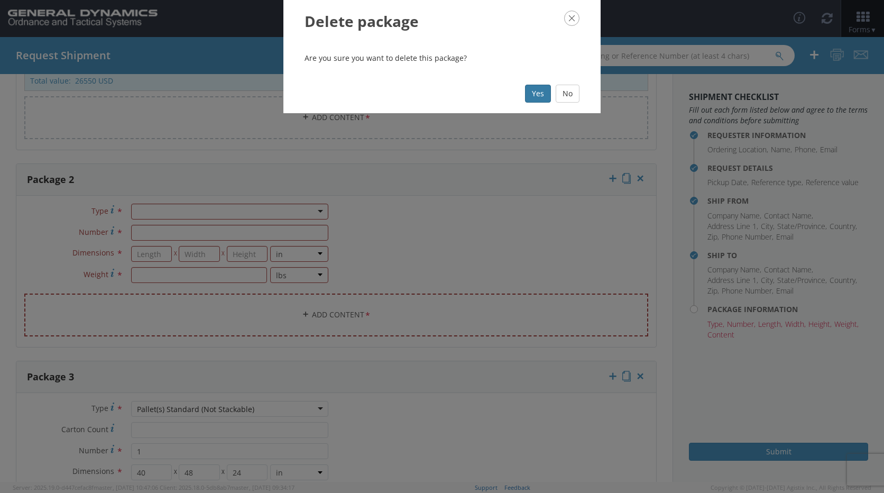
click at [541, 96] on button "Yes" at bounding box center [538, 94] width 26 height 18
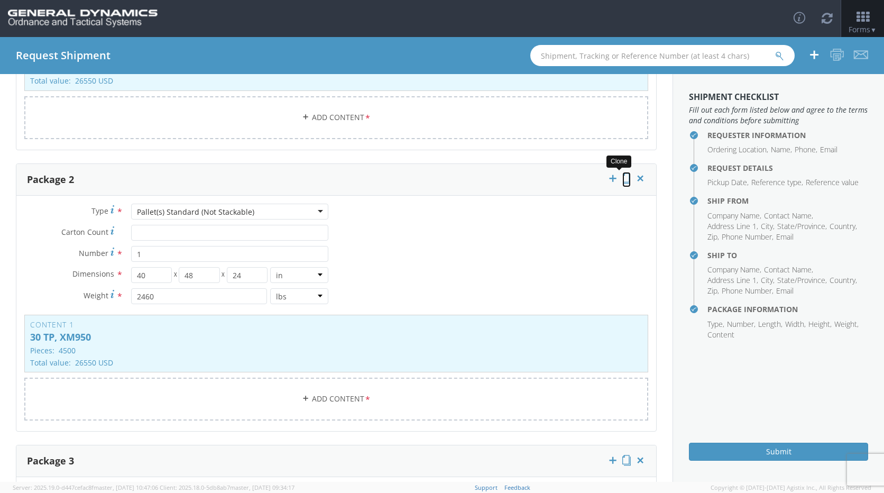
click at [622, 180] on icon at bounding box center [626, 178] width 8 height 11
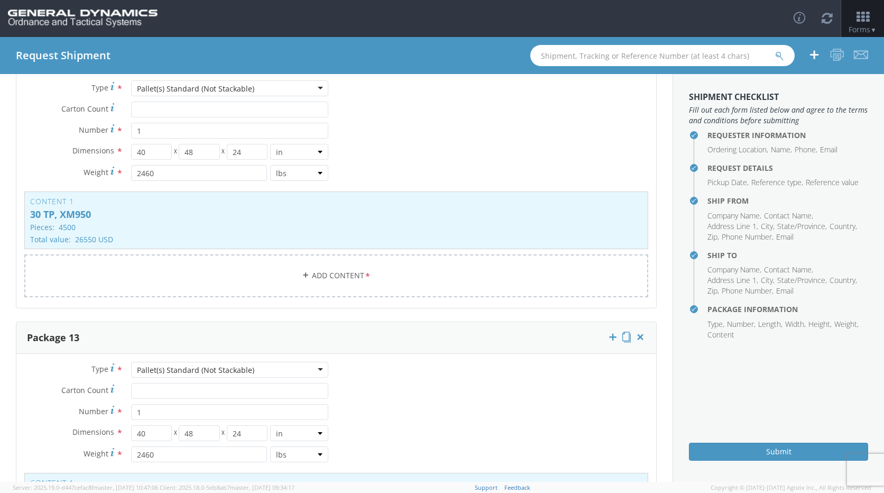
scroll to position [3254, 0]
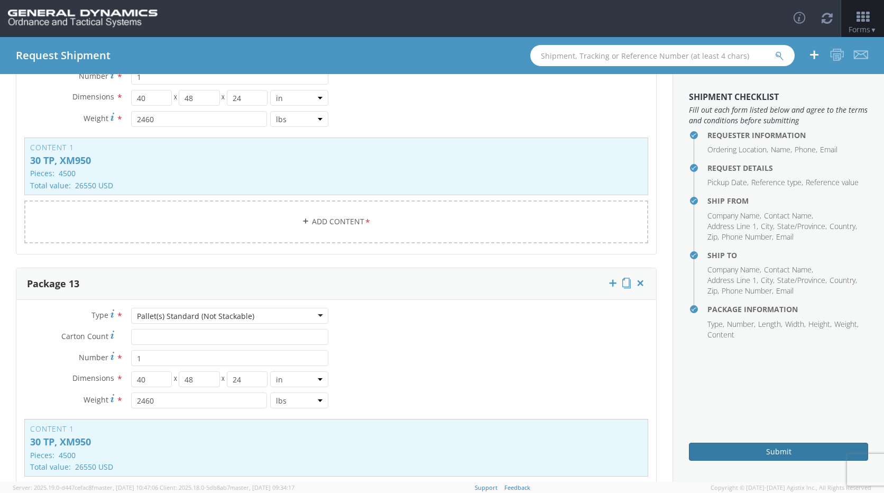
click at [701, 446] on button "Submit" at bounding box center [778, 451] width 179 height 18
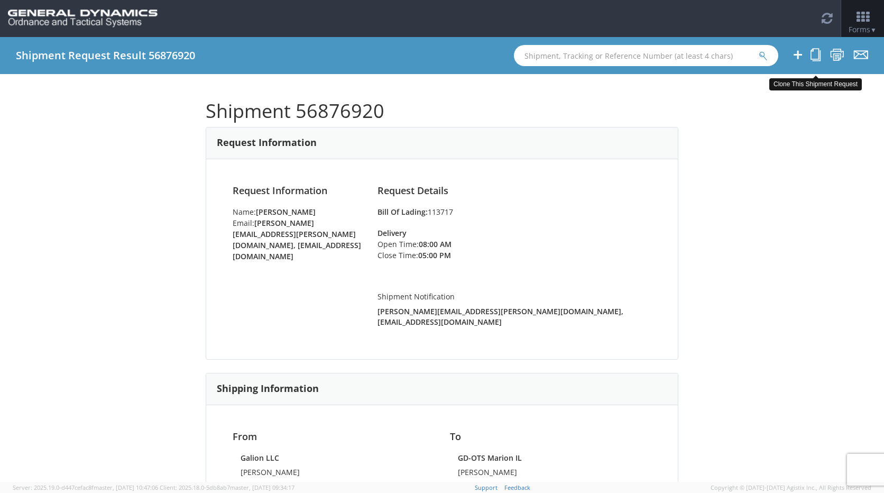
click at [818, 57] on icon at bounding box center [815, 54] width 10 height 13
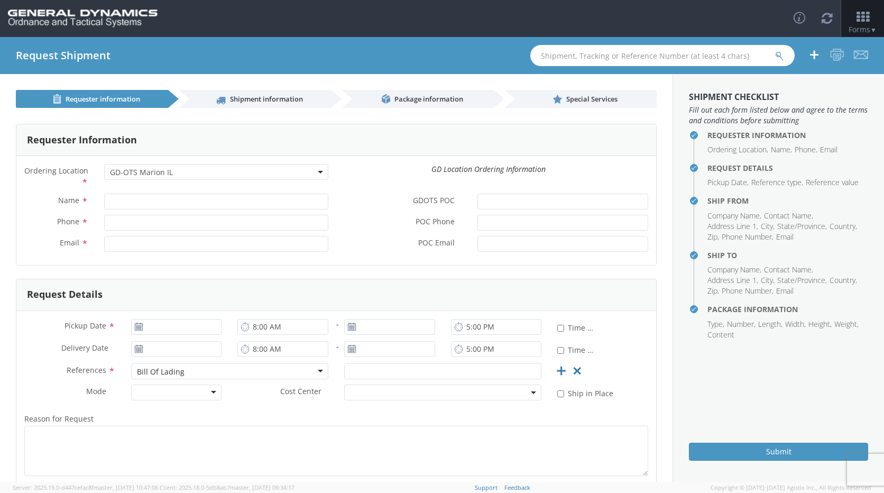
select select "313"
type input "[PERSON_NAME]"
type input "6189937461"
type input "[PERSON_NAME][EMAIL_ADDRESS][PERSON_NAME][DOMAIN_NAME], [EMAIL_ADDRESS][DOMAIN_…"
type input "[DATE]"
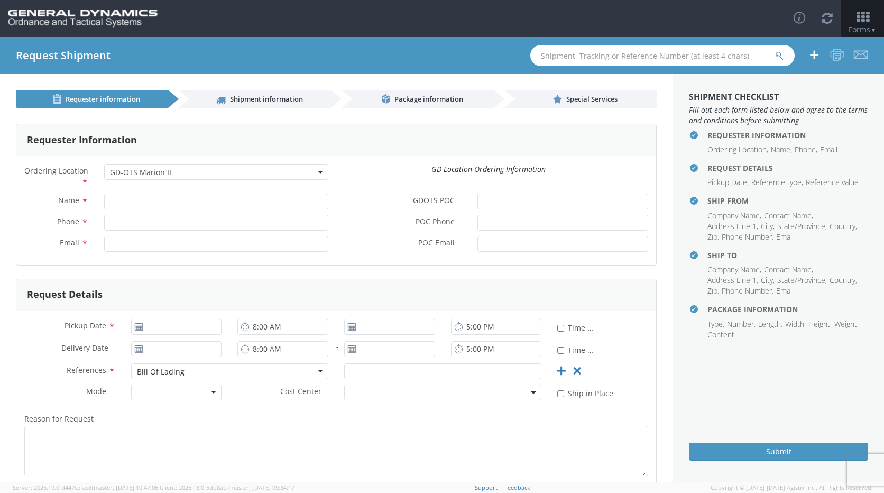
type input "113717"
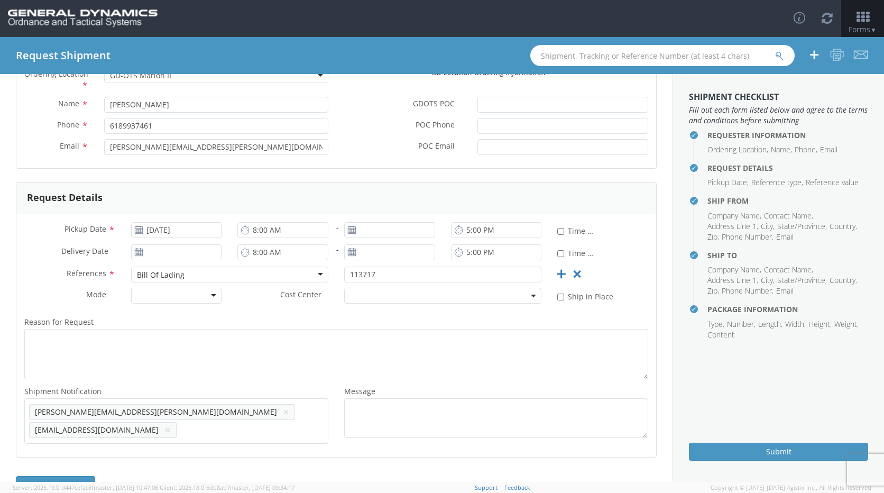
scroll to position [122, 0]
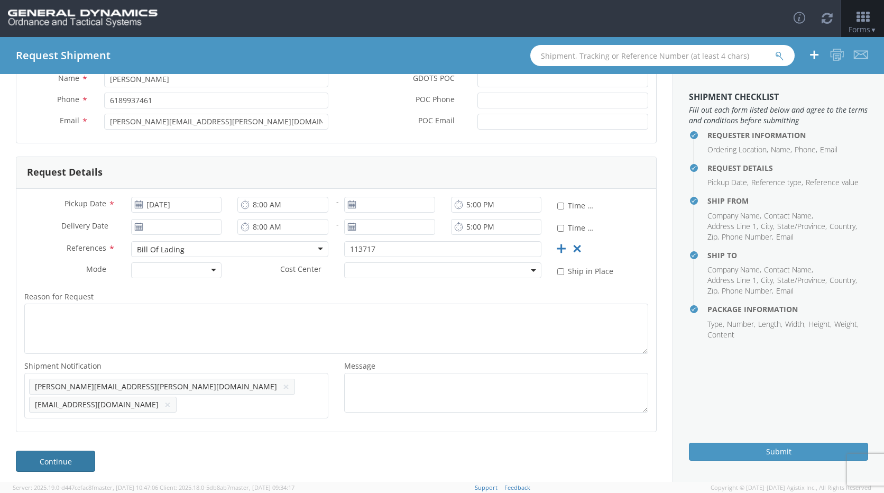
click at [71, 457] on link "Continue" at bounding box center [55, 460] width 79 height 21
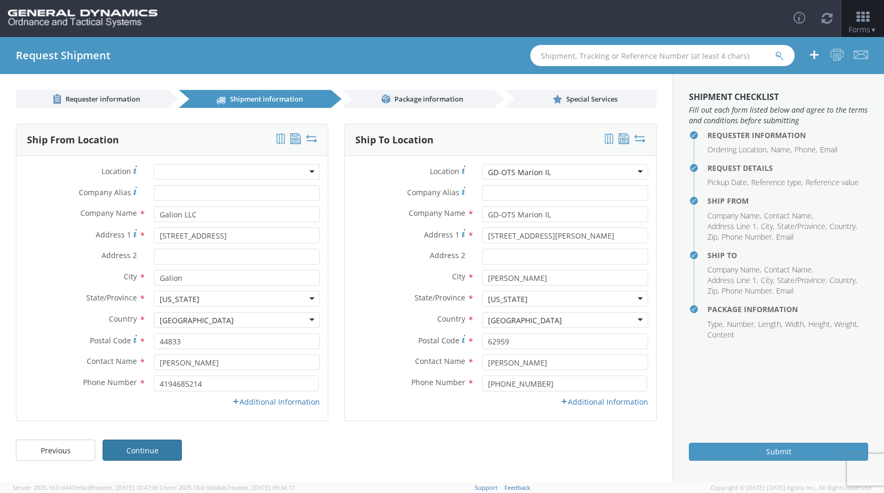
click at [159, 455] on link "Continue" at bounding box center [142, 449] width 79 height 21
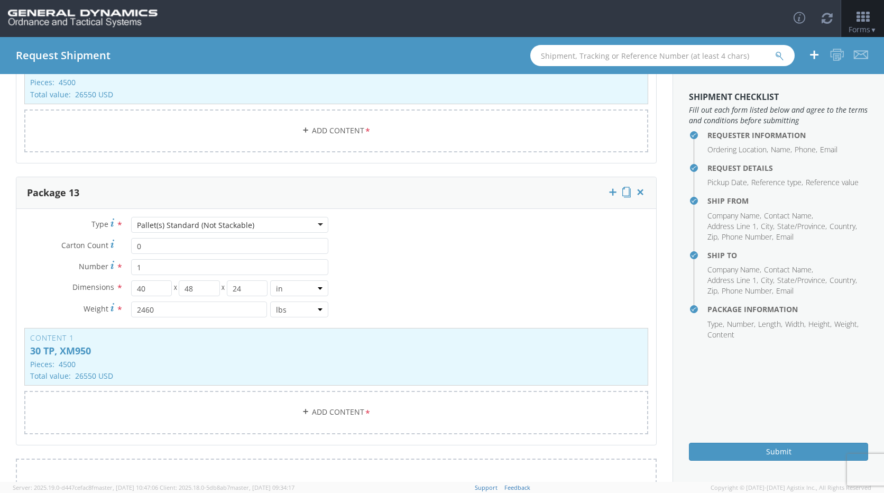
scroll to position [3383, 0]
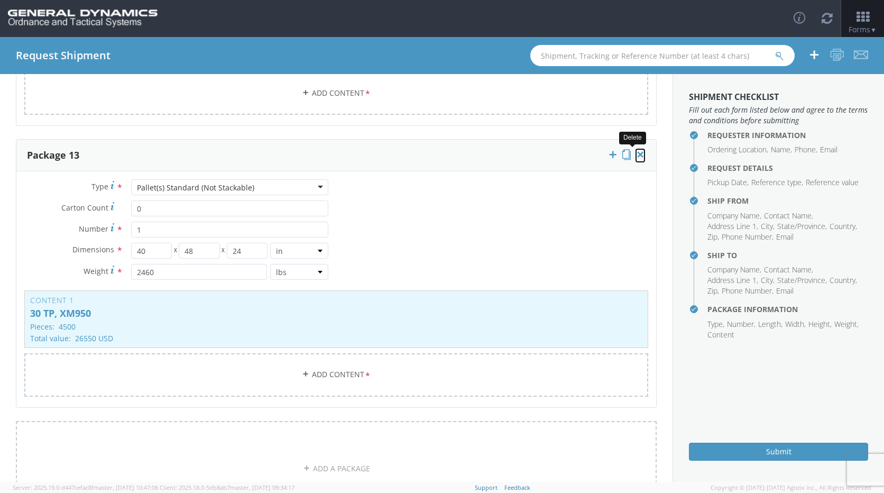
click at [635, 157] on icon at bounding box center [640, 154] width 11 height 11
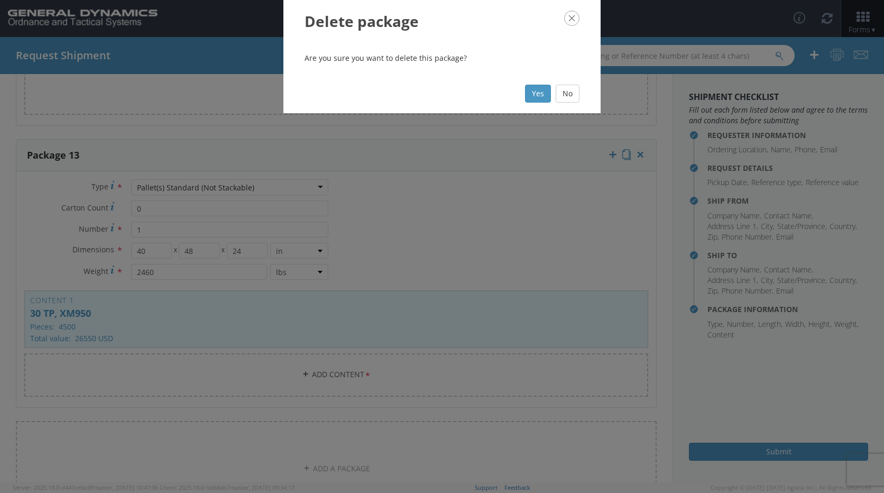
click at [572, 23] on icon "button" at bounding box center [571, 18] width 15 height 15
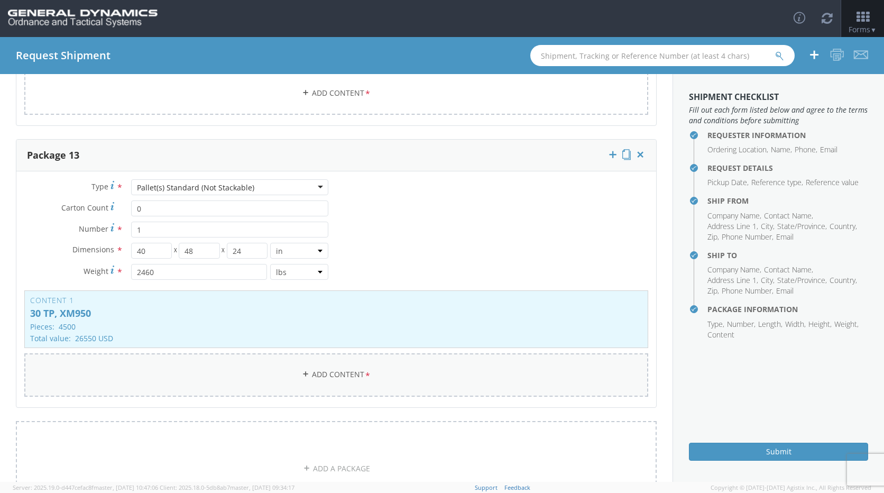
click at [266, 370] on link "Add Content *" at bounding box center [336, 374] width 624 height 43
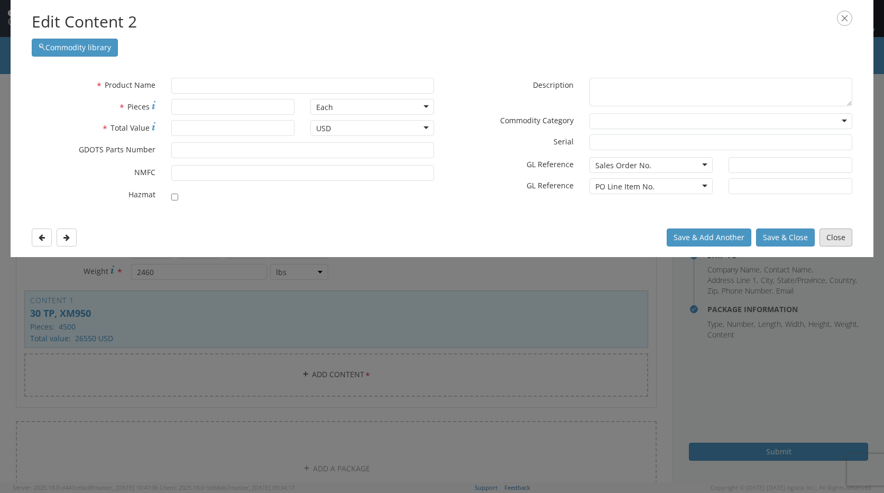
click at [850, 242] on button "Close" at bounding box center [835, 237] width 33 height 18
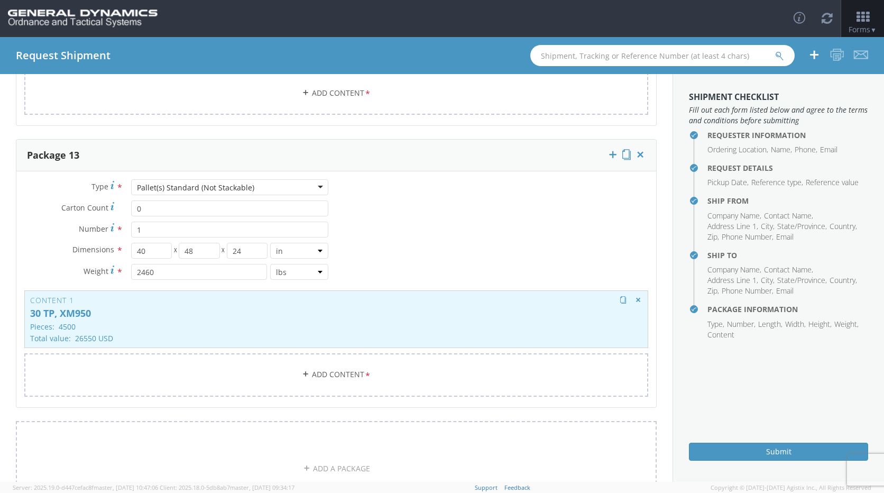
click at [230, 305] on div "Content 1 30 TP, XM950 Pieces: 4500 Total value: 26550 USD HAZMAT" at bounding box center [336, 319] width 624 height 58
type input "30 TP, XM950"
type input "4500"
type input "26550"
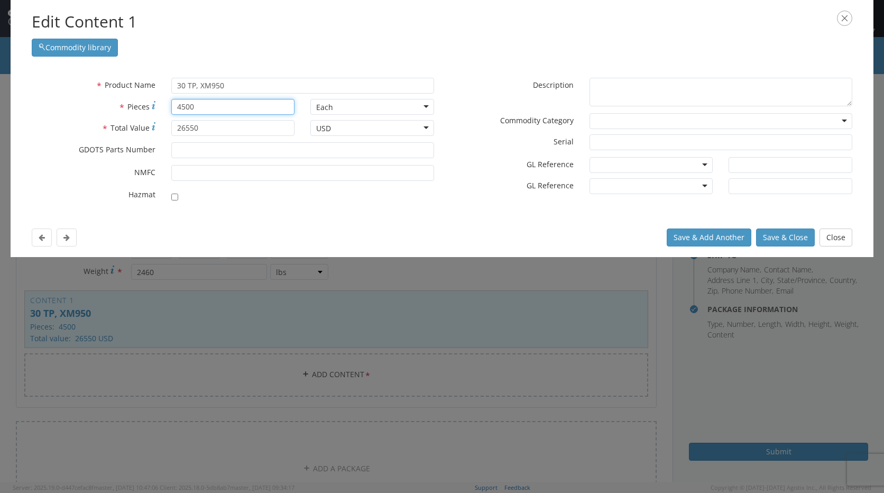
drag, startPoint x: 224, startPoint y: 110, endPoint x: 113, endPoint y: 110, distance: 110.5
click at [113, 110] on div "* Pieces 4500" at bounding box center [163, 107] width 279 height 16
type input "1719"
drag, startPoint x: 257, startPoint y: 130, endPoint x: 168, endPoint y: 135, distance: 88.9
click at [168, 135] on div "26550" at bounding box center [233, 128] width 140 height 16
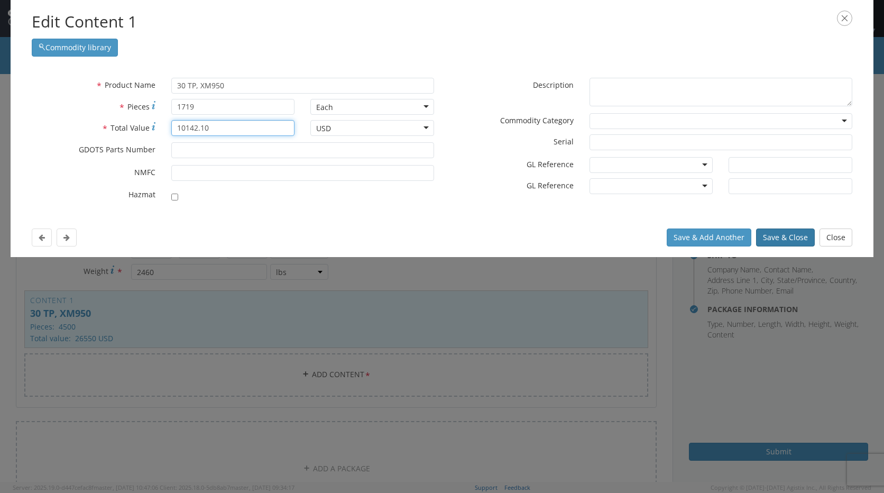
type input "10142.10"
click at [785, 240] on button "Save & Close" at bounding box center [785, 237] width 59 height 18
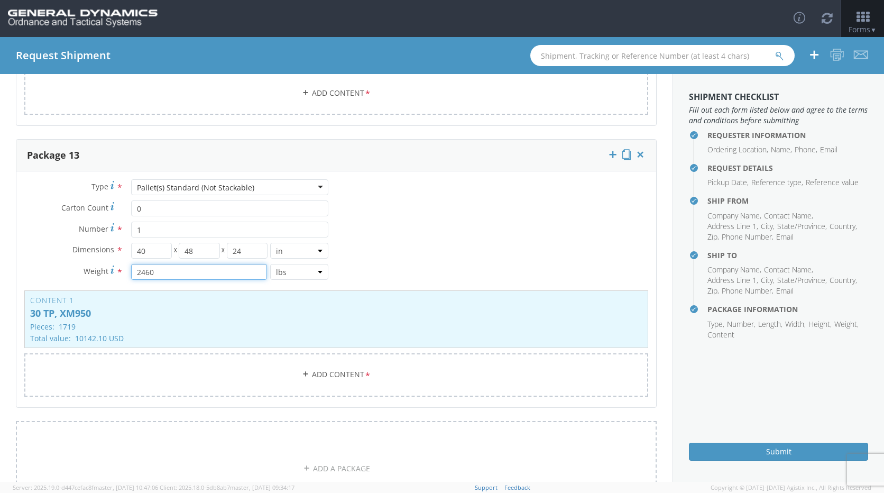
drag, startPoint x: 185, startPoint y: 270, endPoint x: 96, endPoint y: 271, distance: 89.3
click at [96, 271] on div "Weight * 2460 lbs kgs" at bounding box center [176, 272] width 320 height 16
type input "1073"
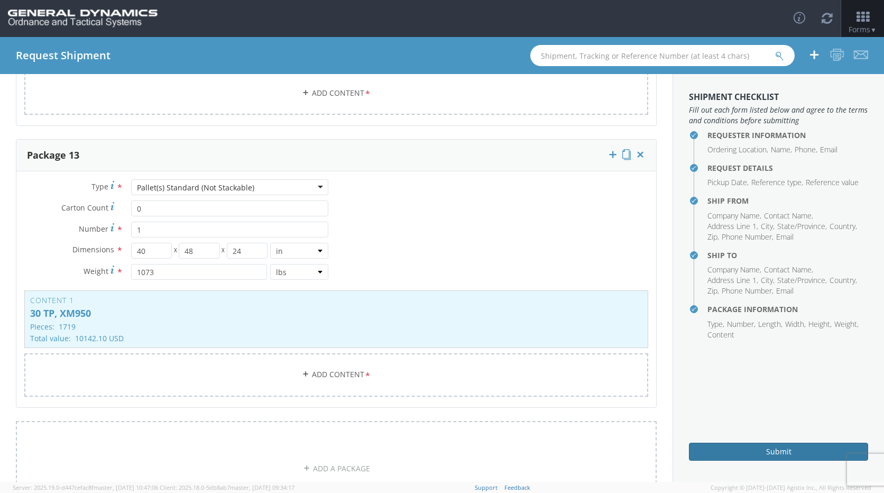
click at [785, 448] on button "Submit" at bounding box center [778, 451] width 179 height 18
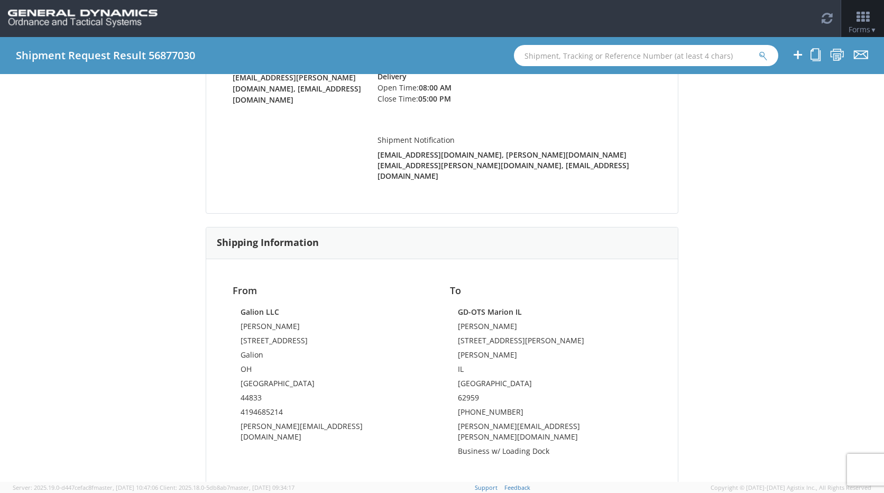
scroll to position [159, 0]
